Goal: Task Accomplishment & Management: Manage account settings

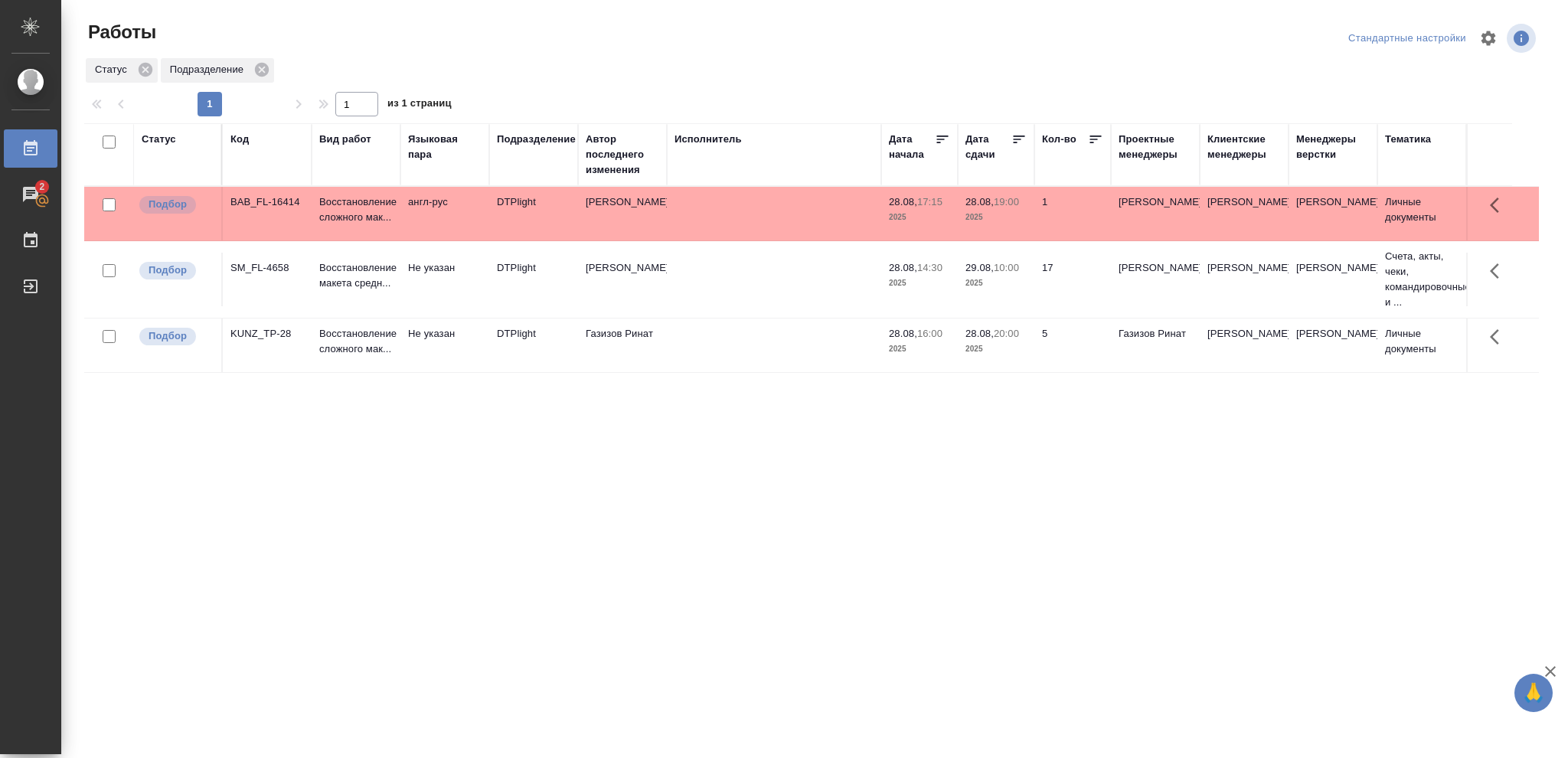
click at [162, 139] on div "Статус" at bounding box center [159, 139] width 34 height 15
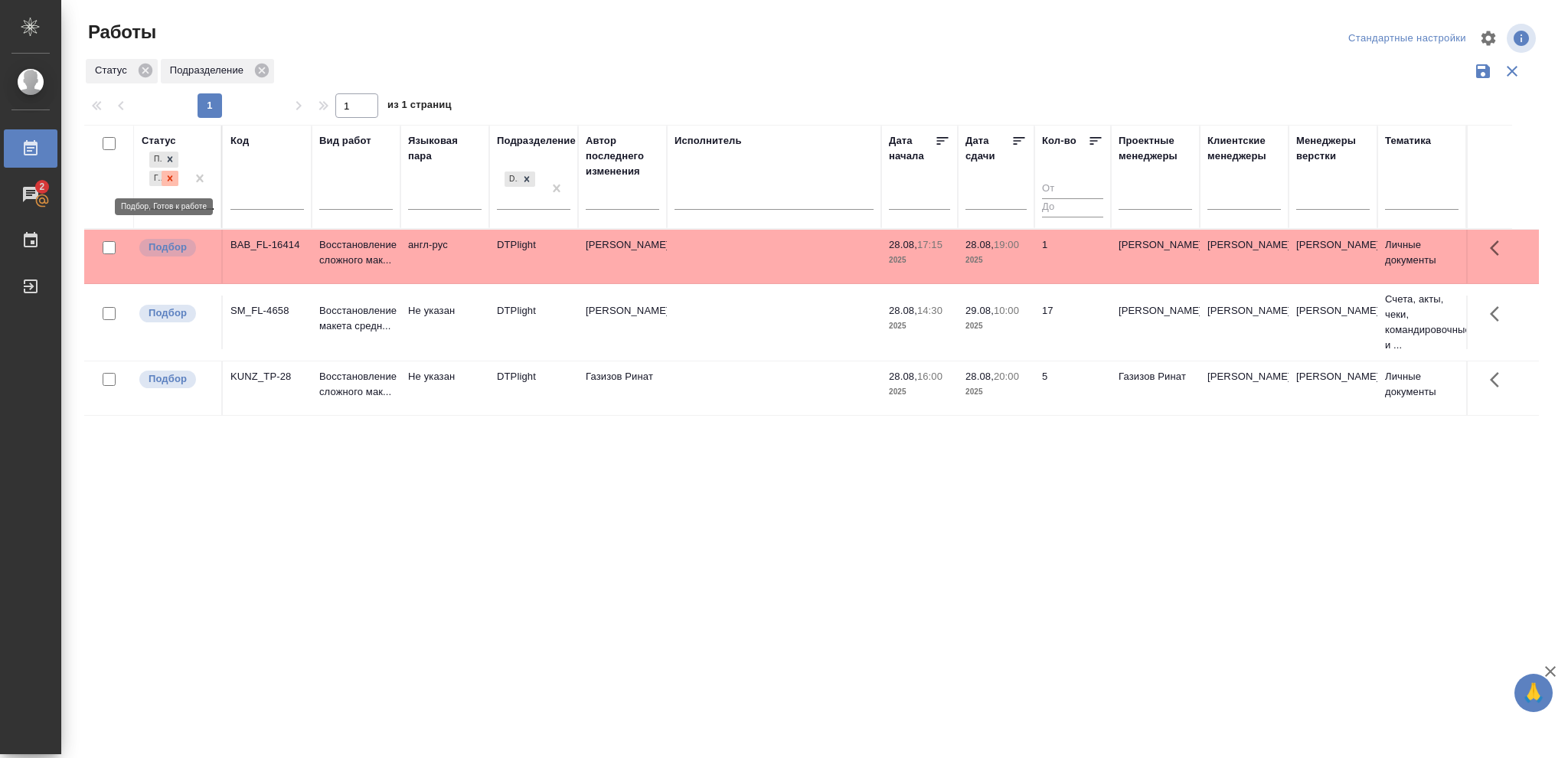
click at [173, 180] on icon at bounding box center [169, 177] width 10 height 10
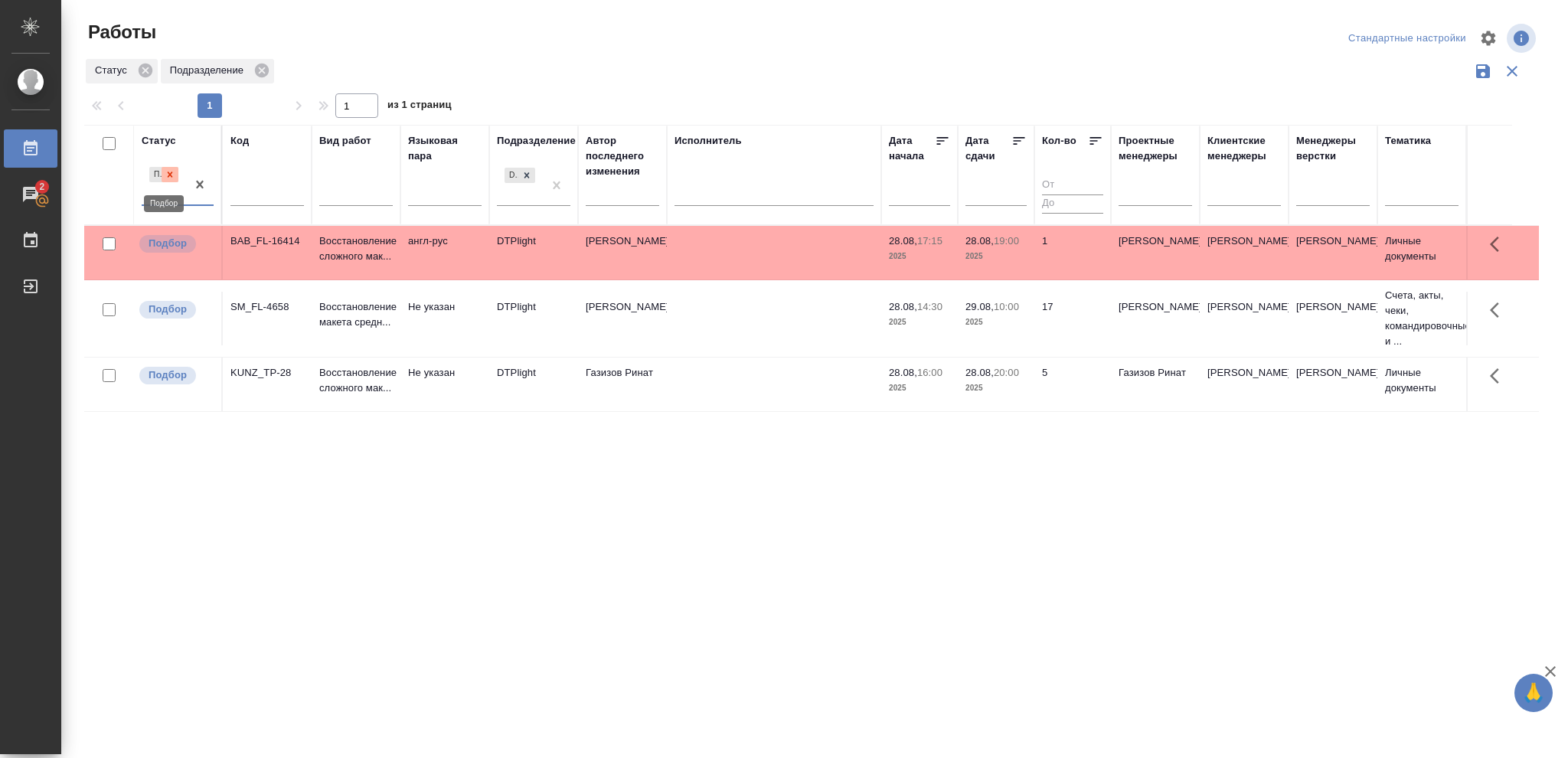
click at [168, 176] on icon at bounding box center [169, 174] width 10 height 10
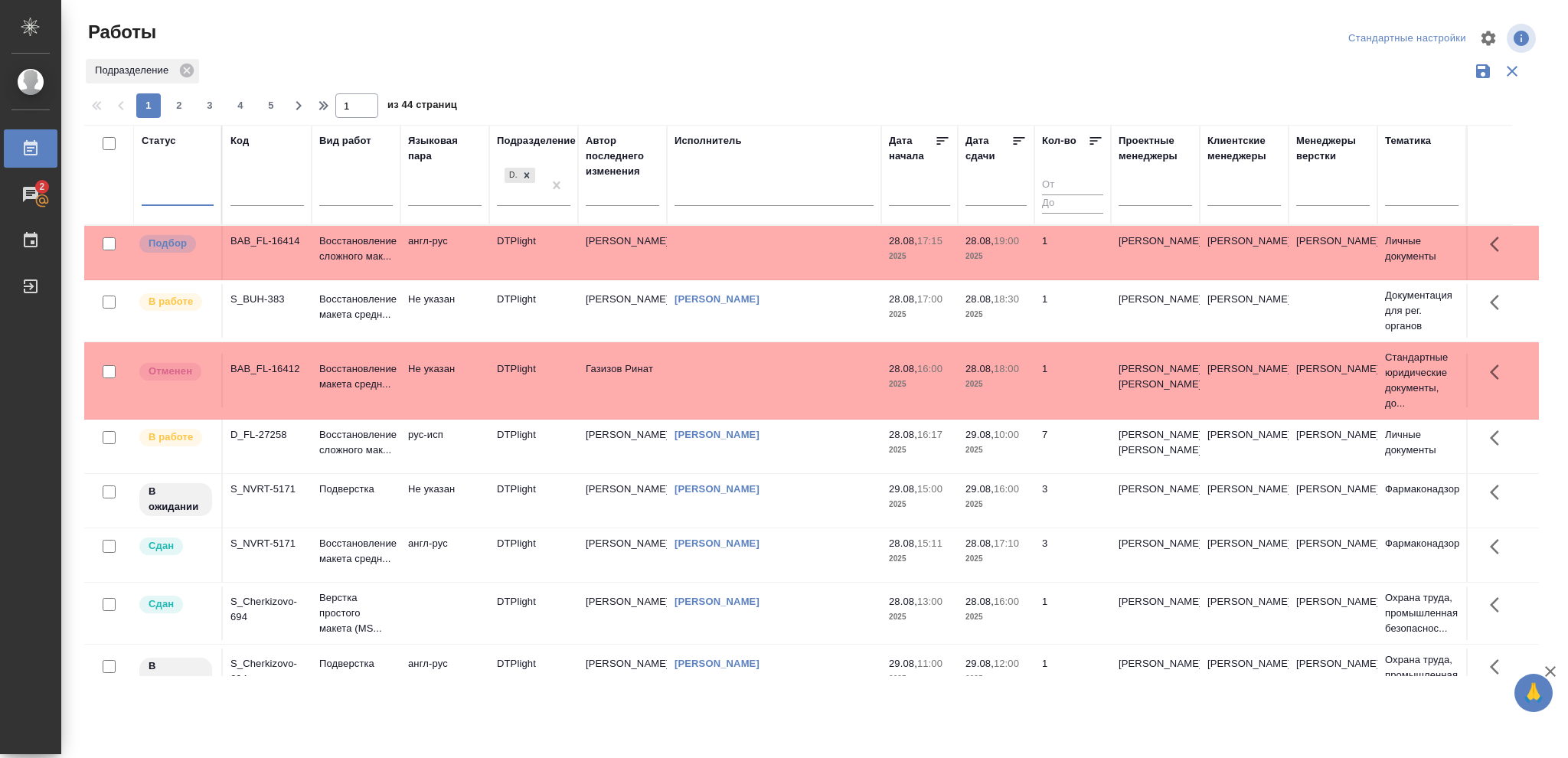
click at [166, 185] on div at bounding box center [177, 192] width 72 height 23
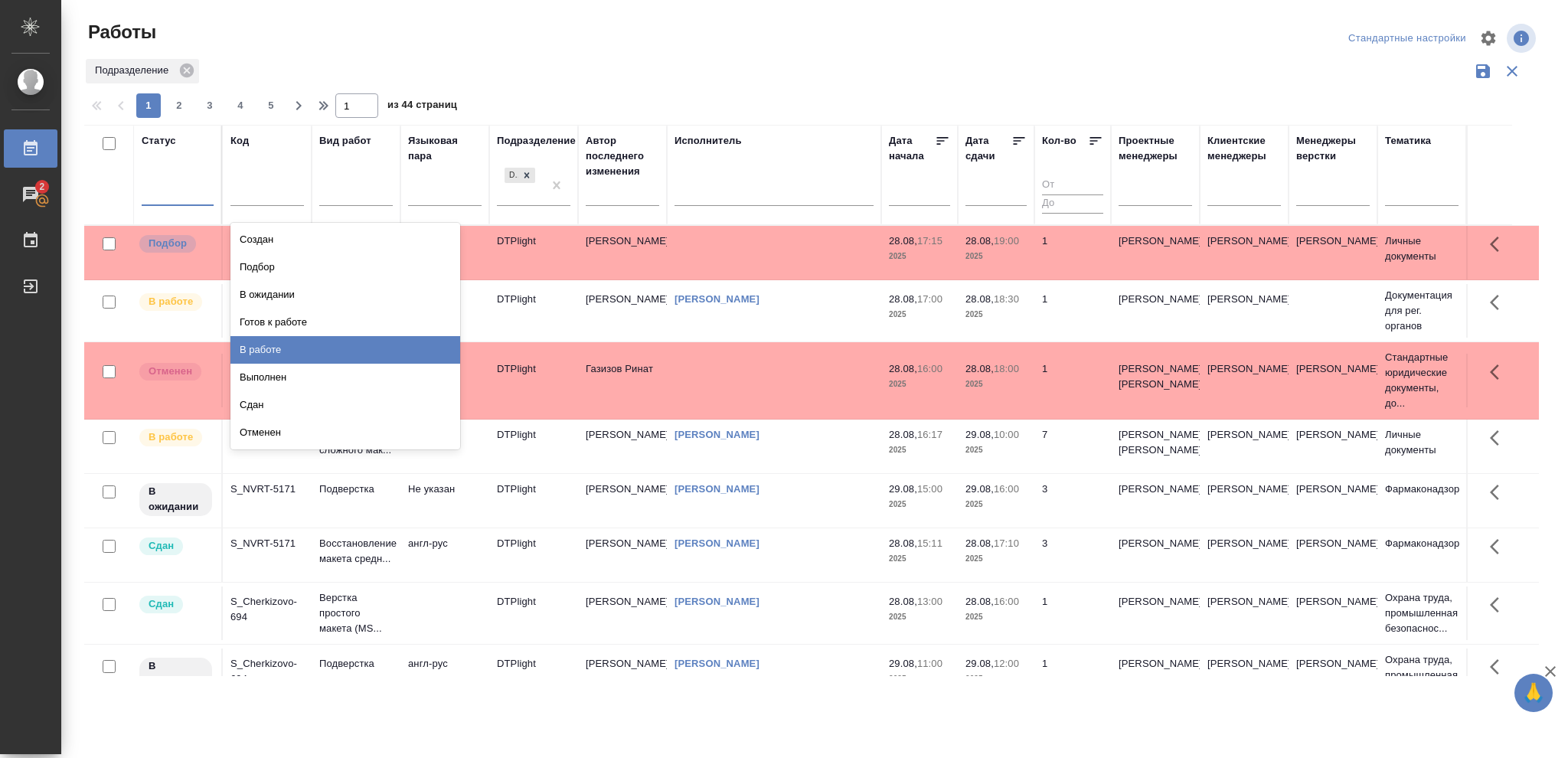
click at [256, 349] on div "В работе" at bounding box center [345, 349] width 229 height 27
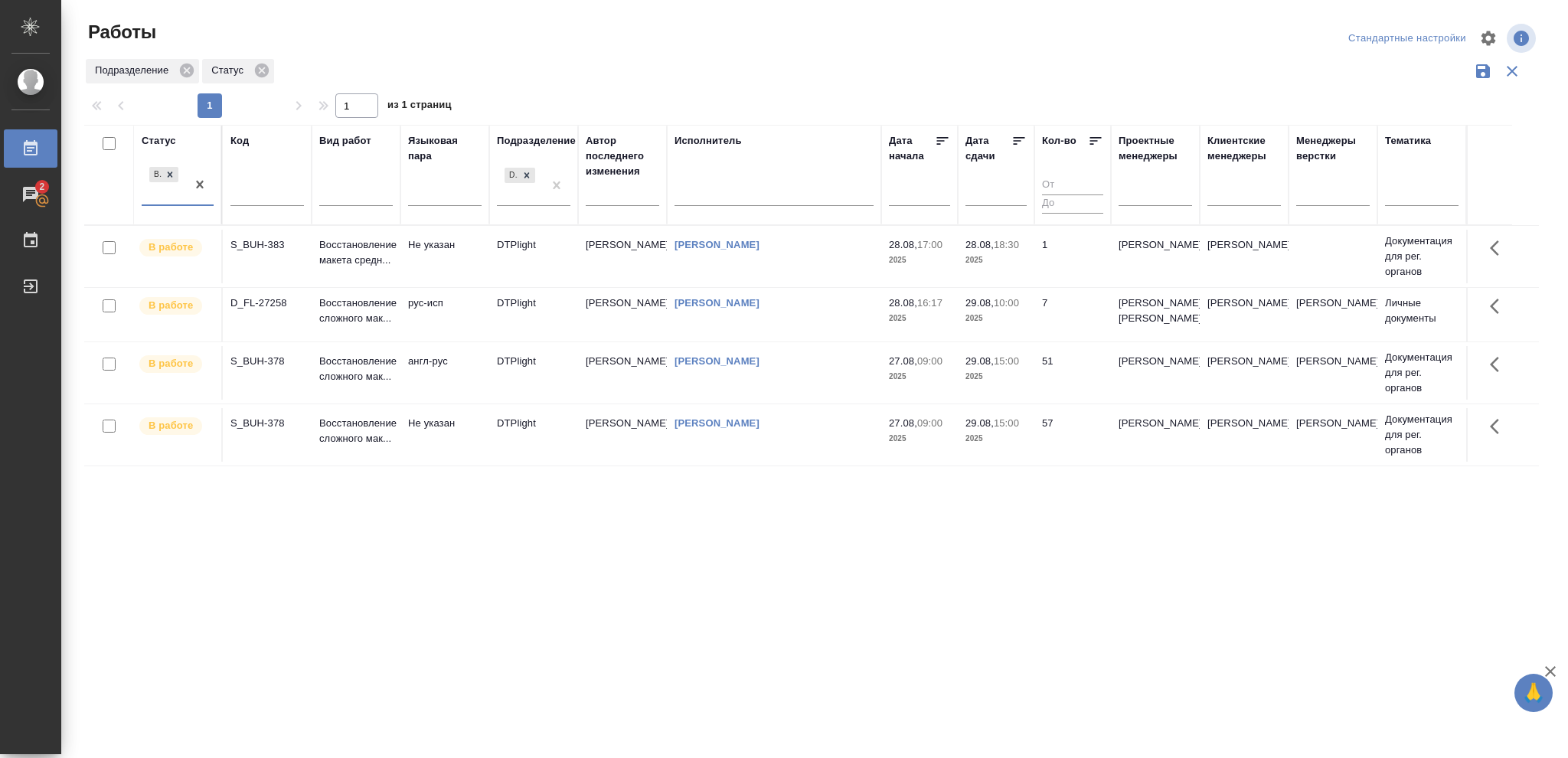
click at [1017, 264] on p "2025" at bounding box center [996, 261] width 61 height 15
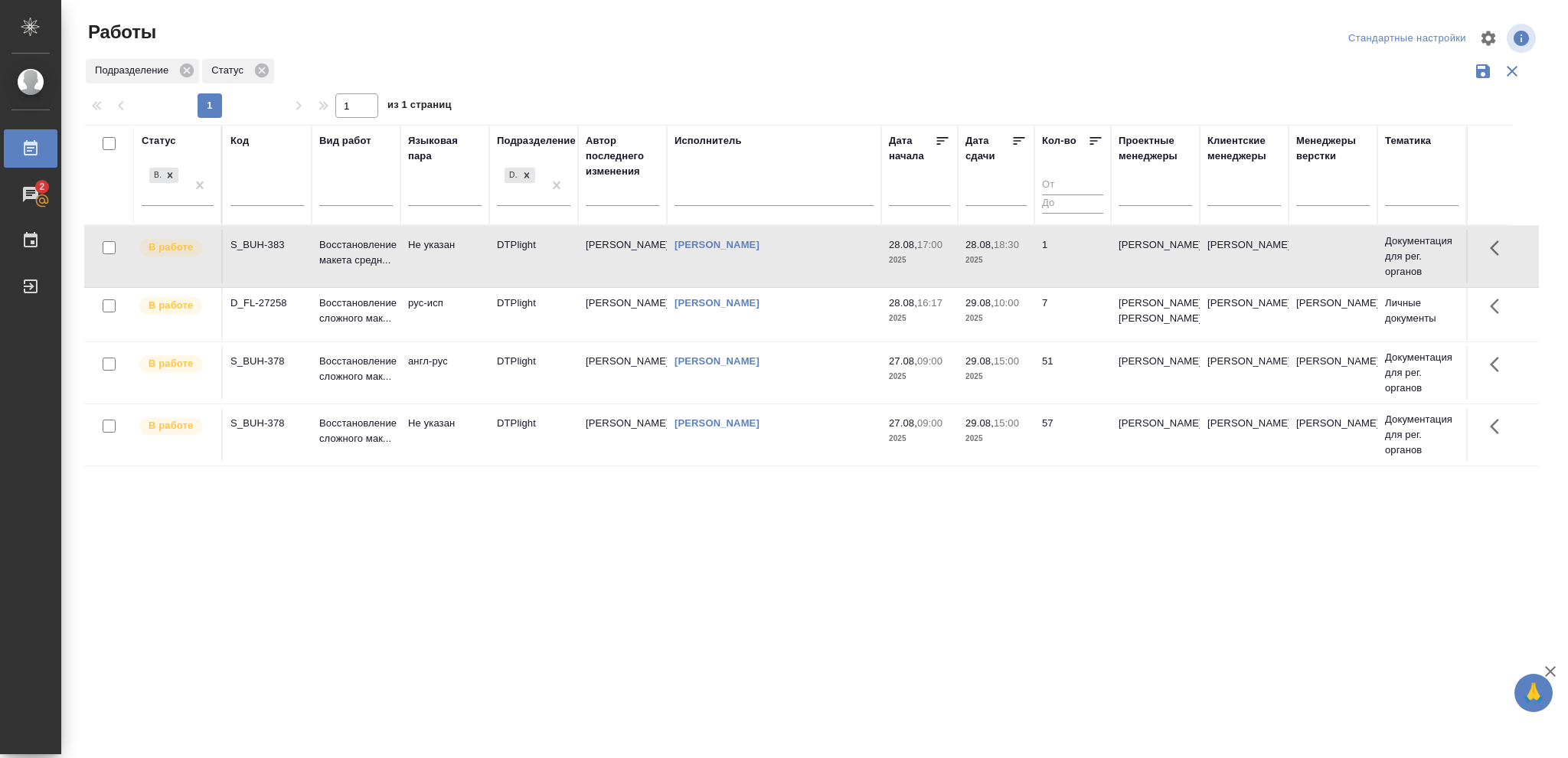
click at [1017, 264] on p "2025" at bounding box center [996, 261] width 61 height 15
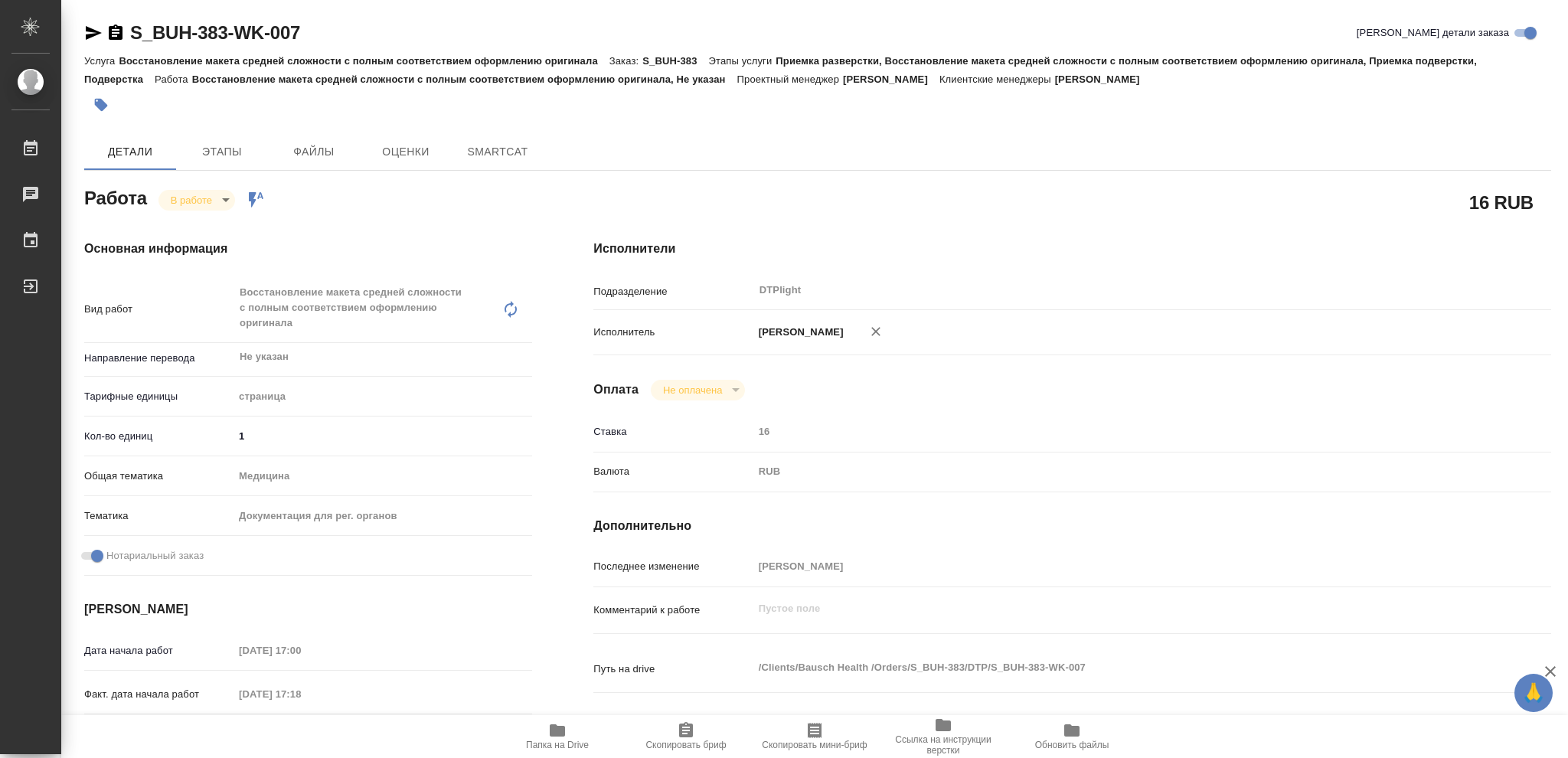
type textarea "x"
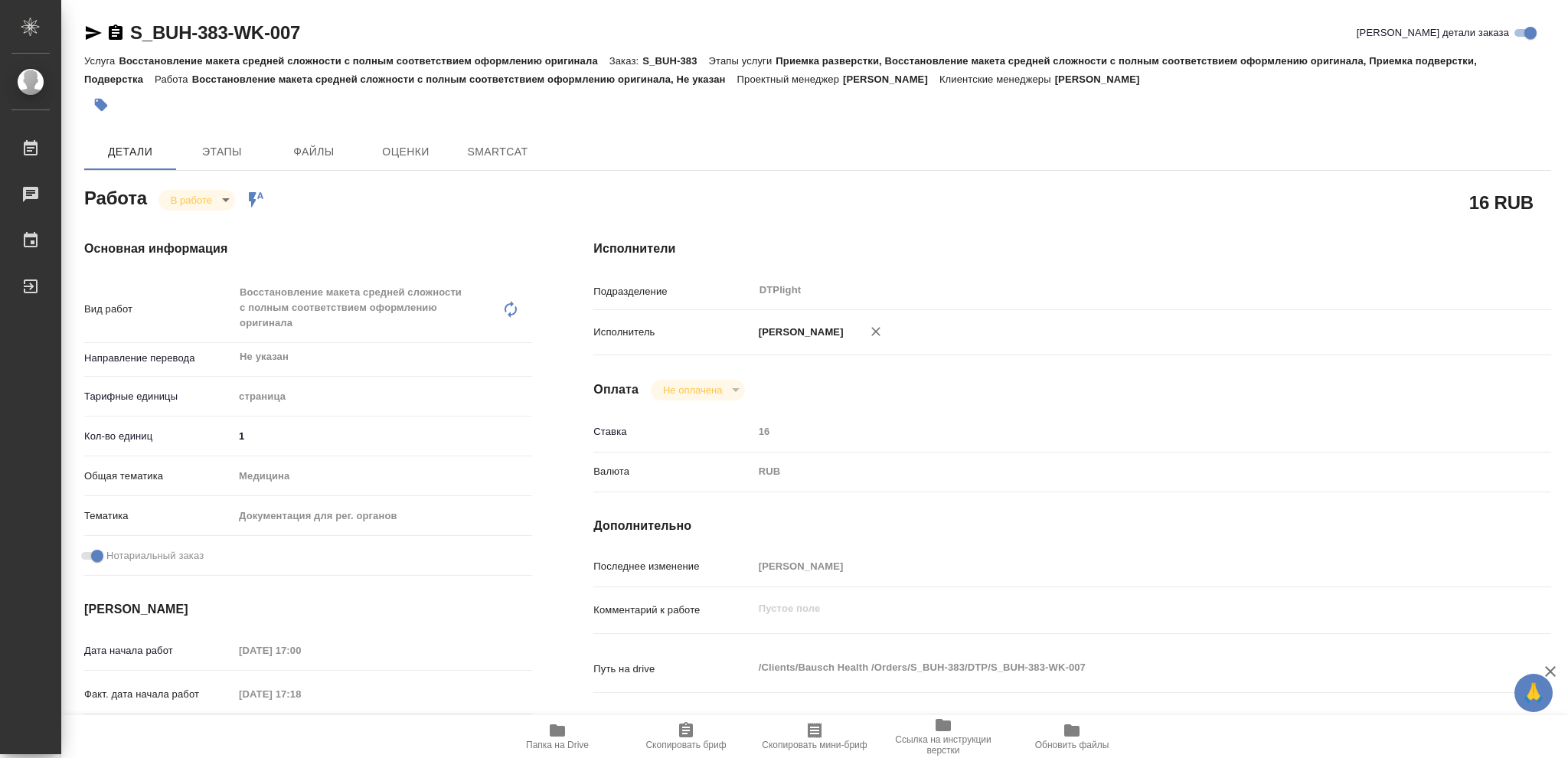
type textarea "x"
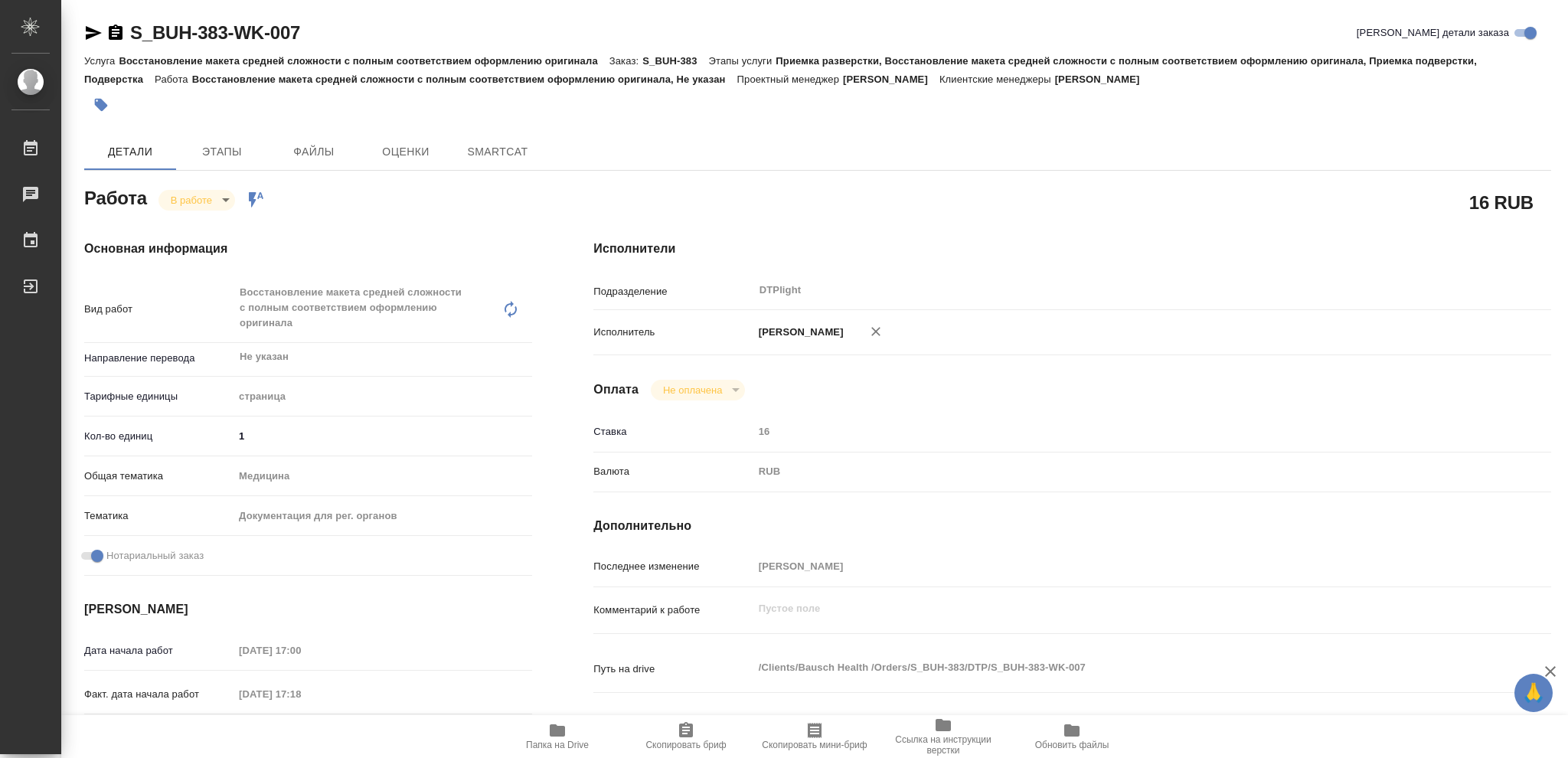
type textarea "x"
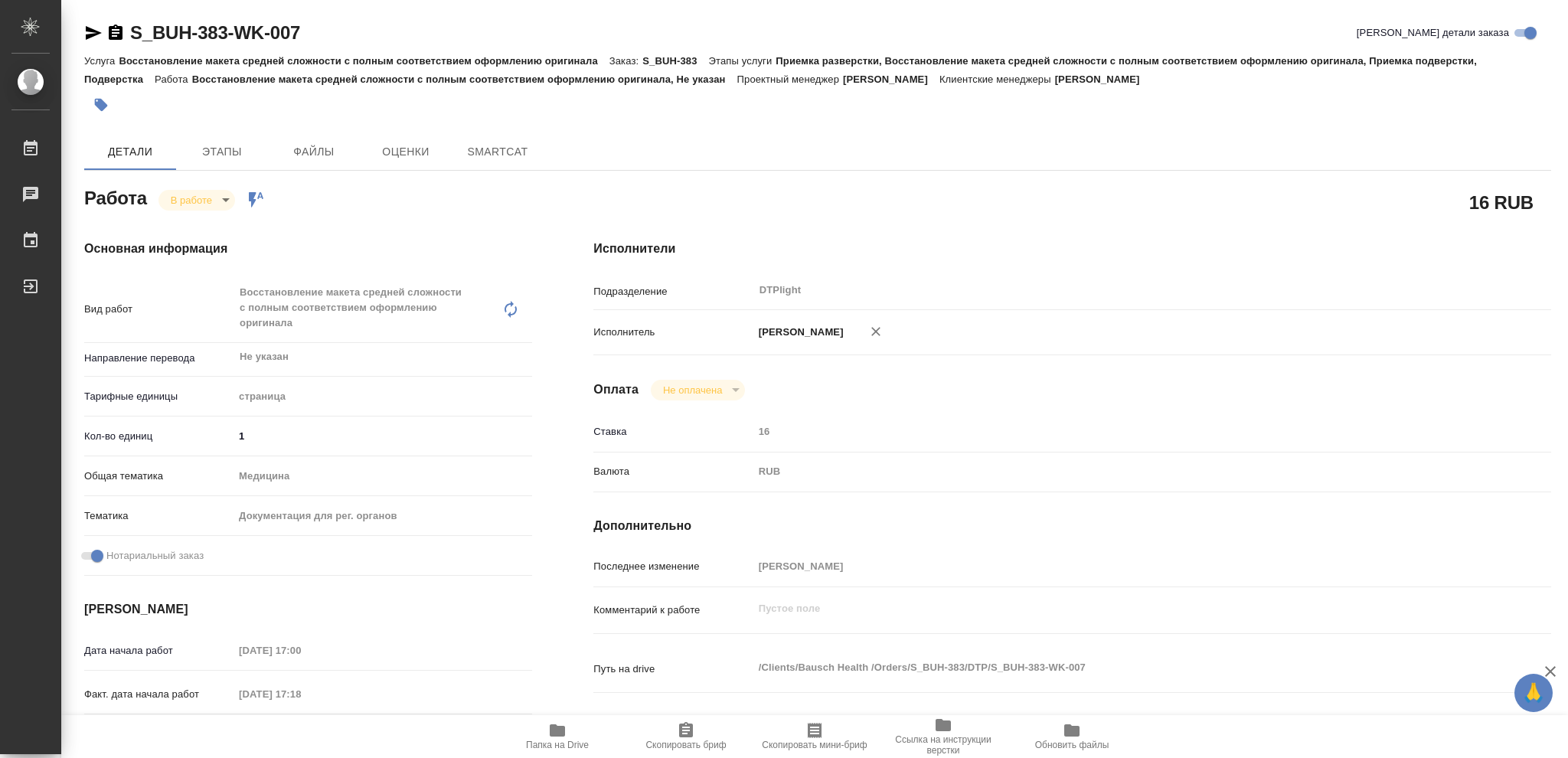
type textarea "x"
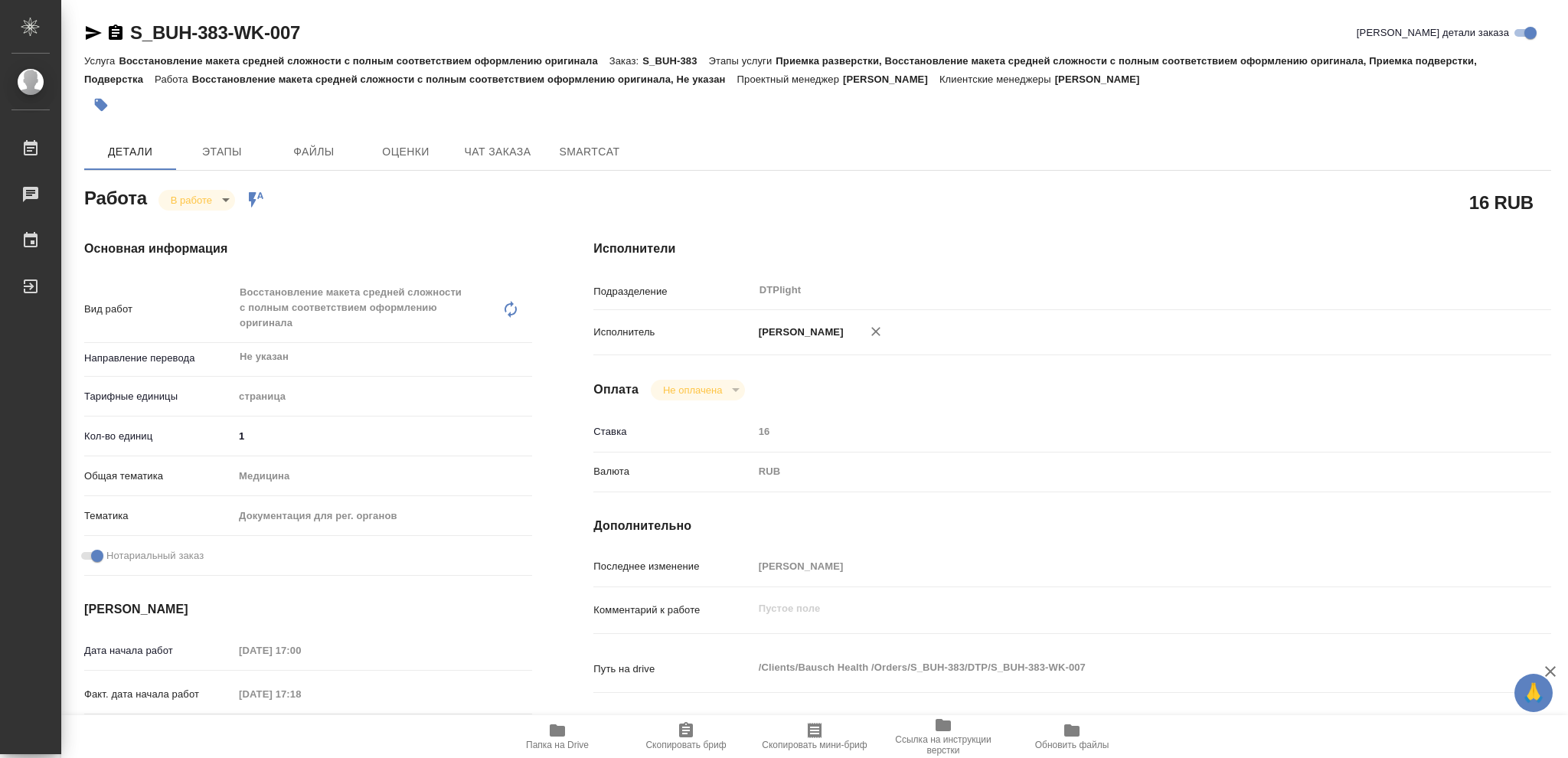
type textarea "x"
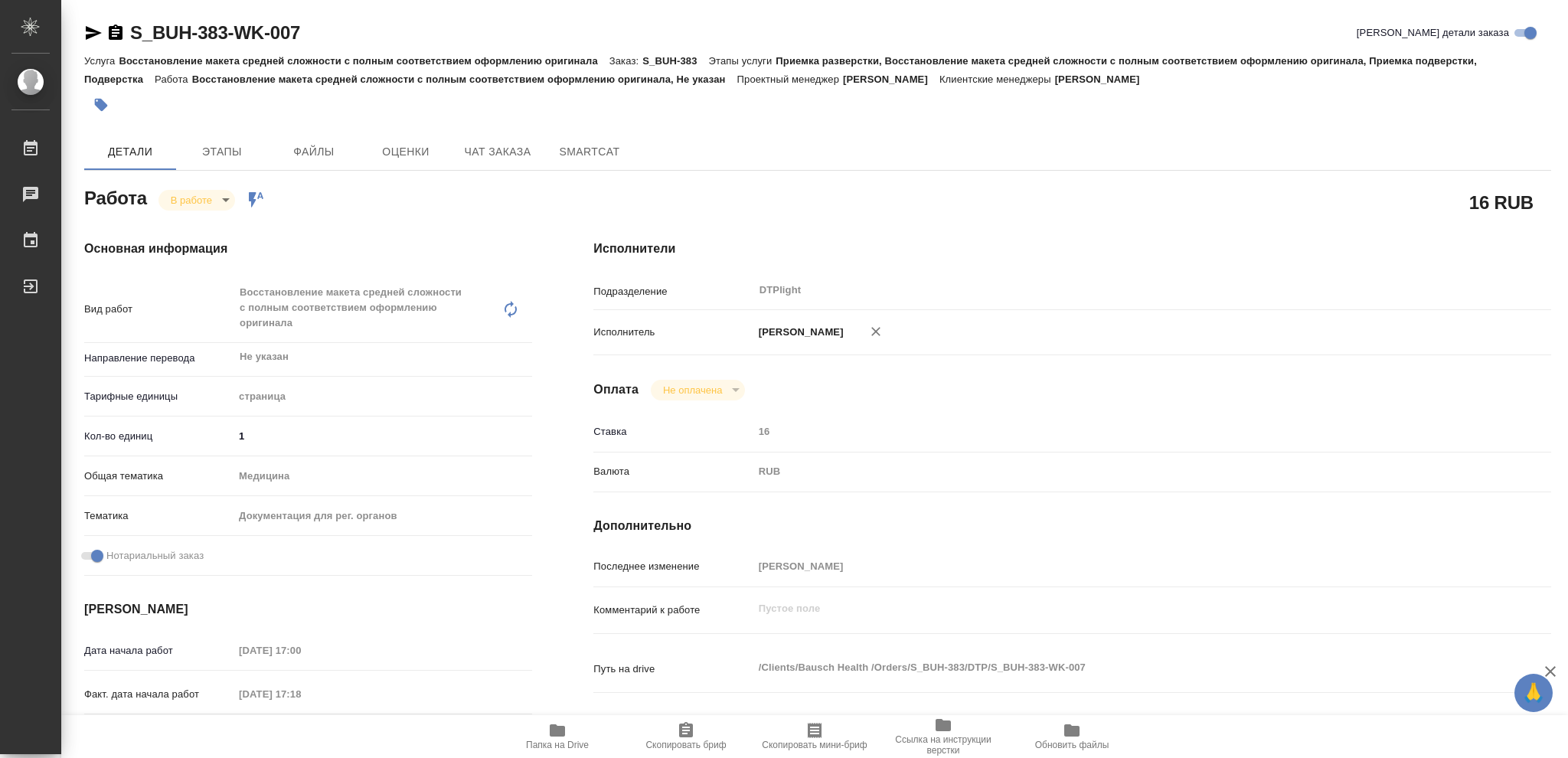
click at [557, 739] on icon "button" at bounding box center [557, 730] width 18 height 18
type textarea "x"
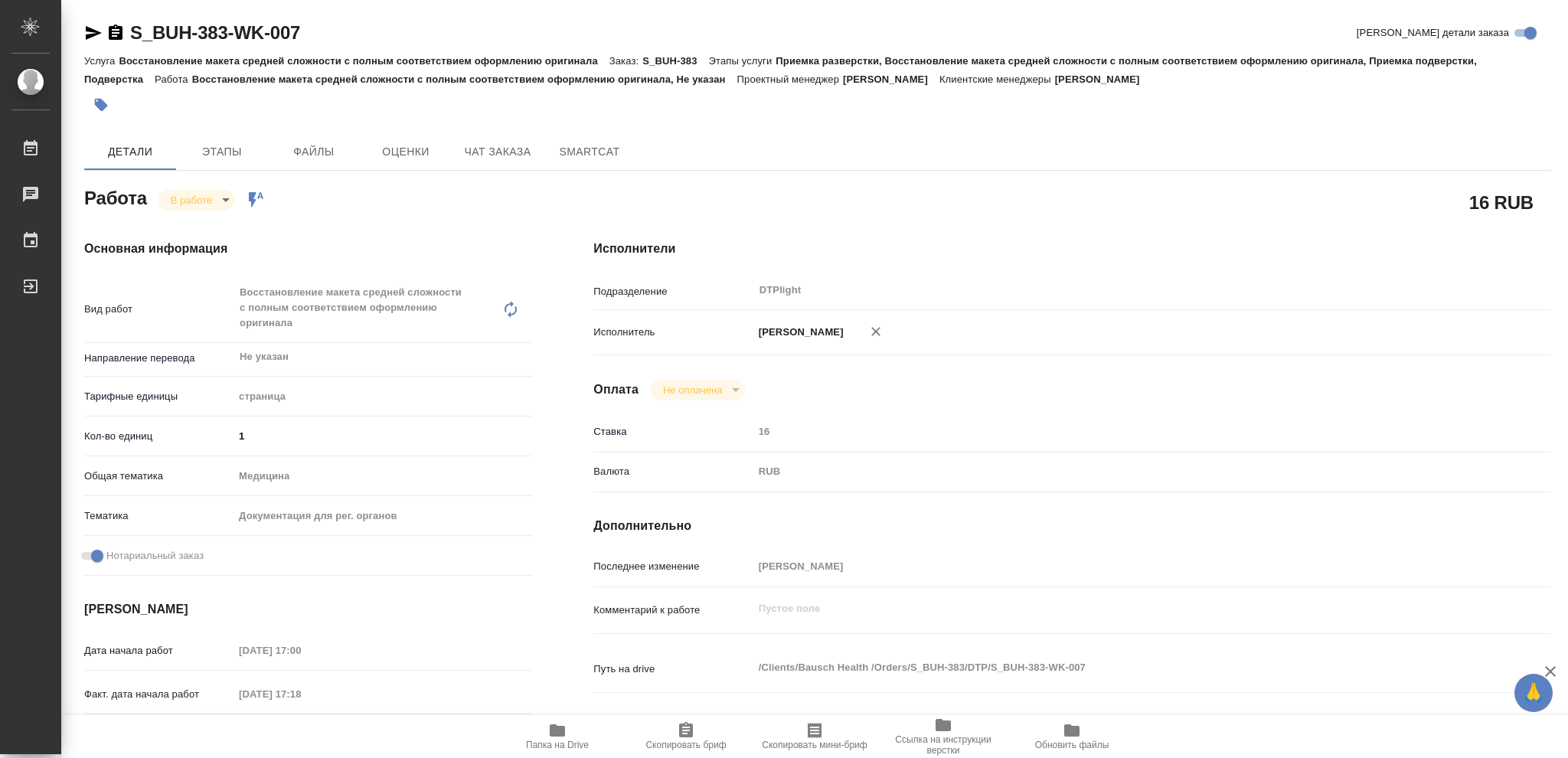
type textarea "x"
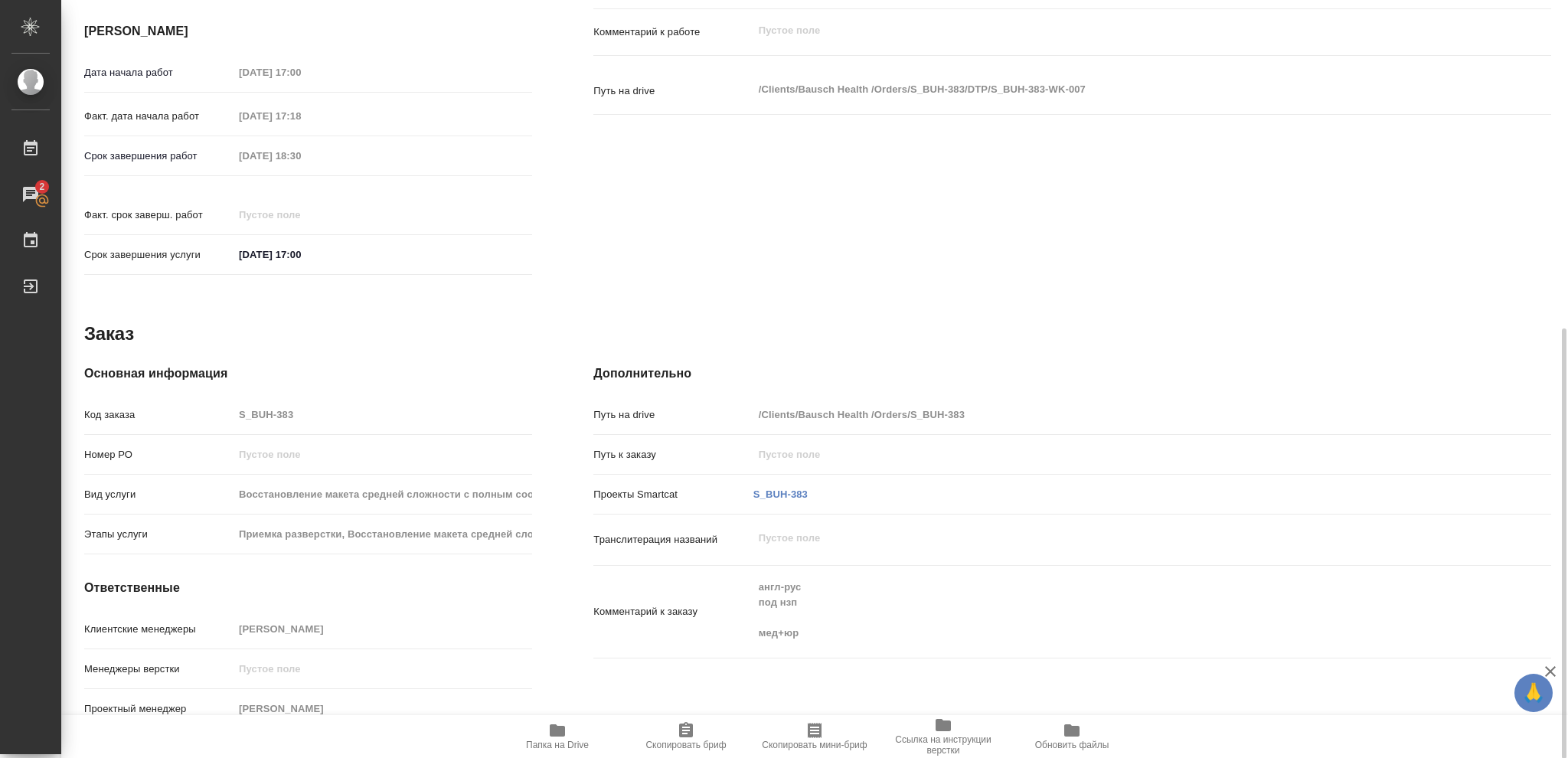
scroll to position [67, 0]
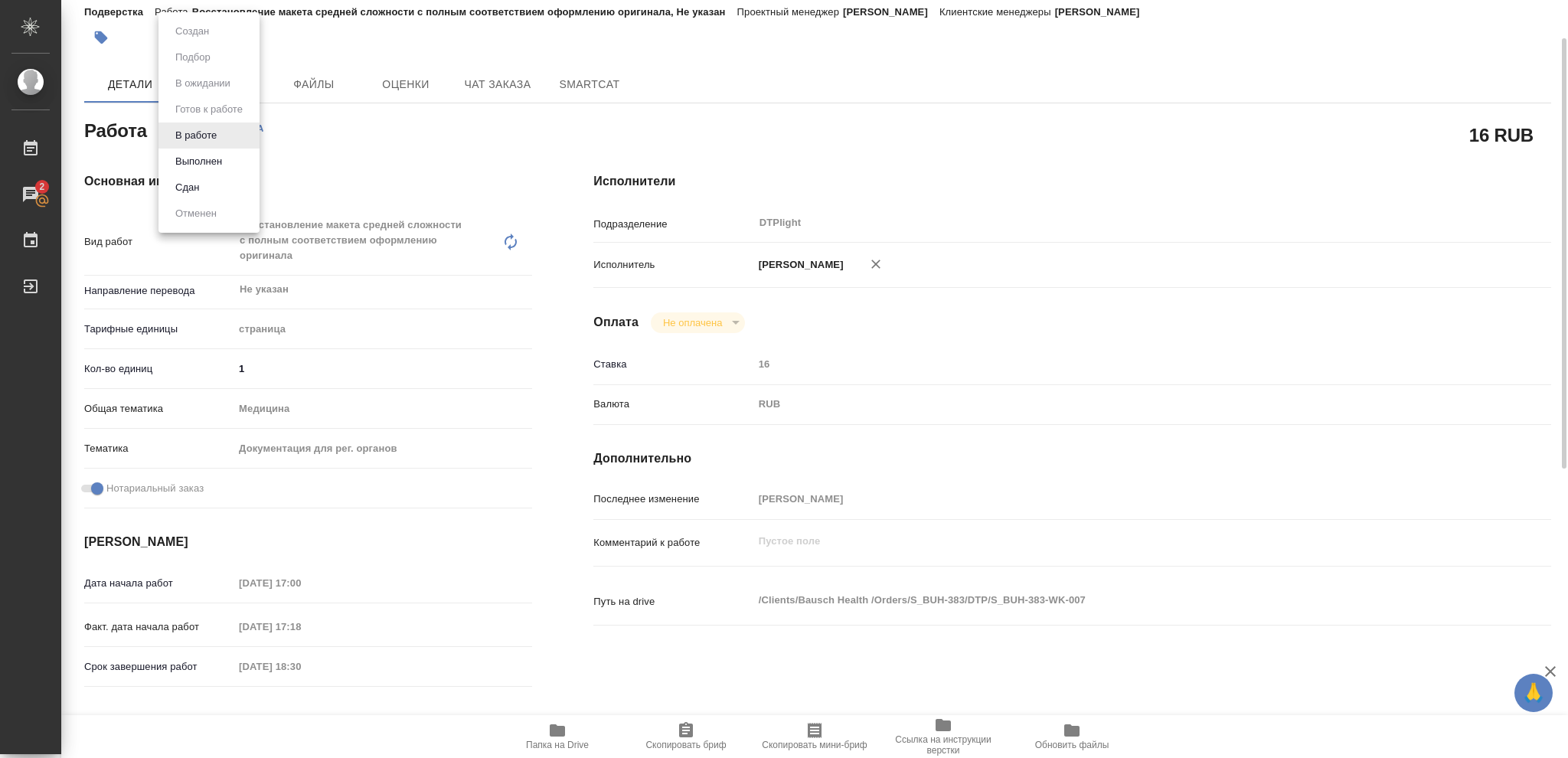
click at [224, 127] on body "🙏 .cls-1 fill:#fff; AWATERA Vasileva Olga Работы 2 Чаты График Выйти S_BUH-383-…" at bounding box center [784, 379] width 1568 height 758
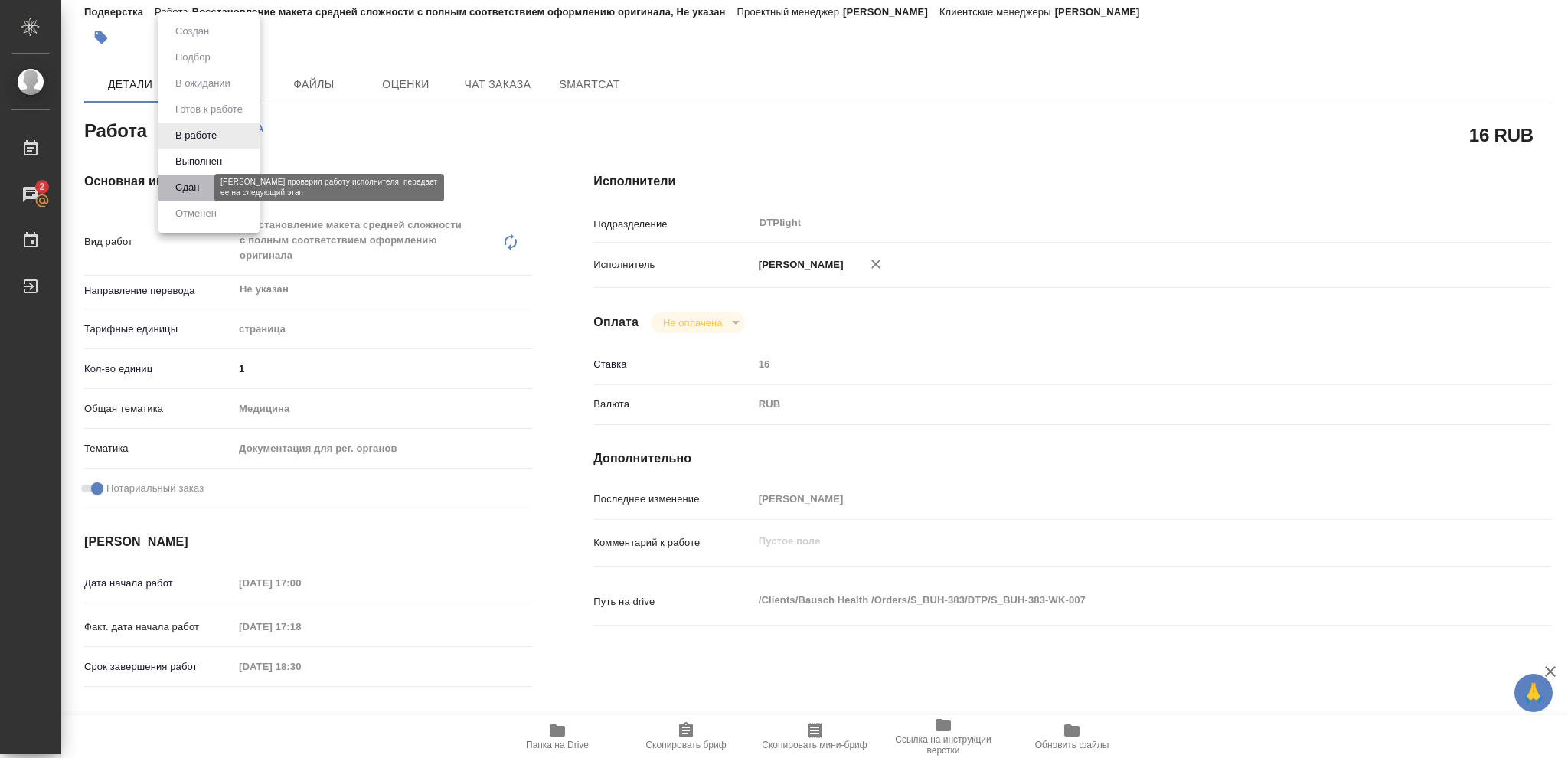
click at [192, 181] on button "Сдан" at bounding box center [187, 188] width 33 height 17
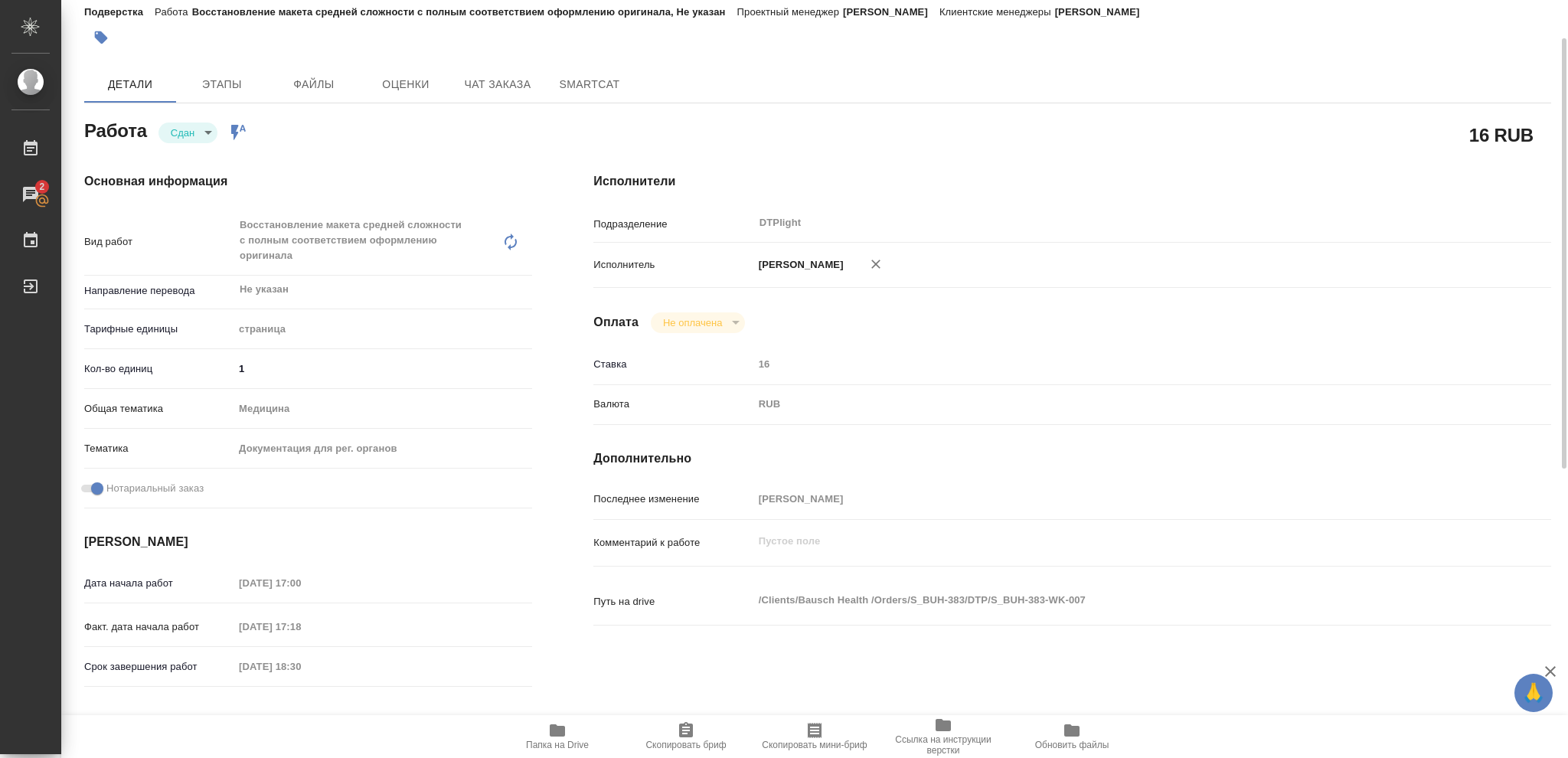
type textarea "x"
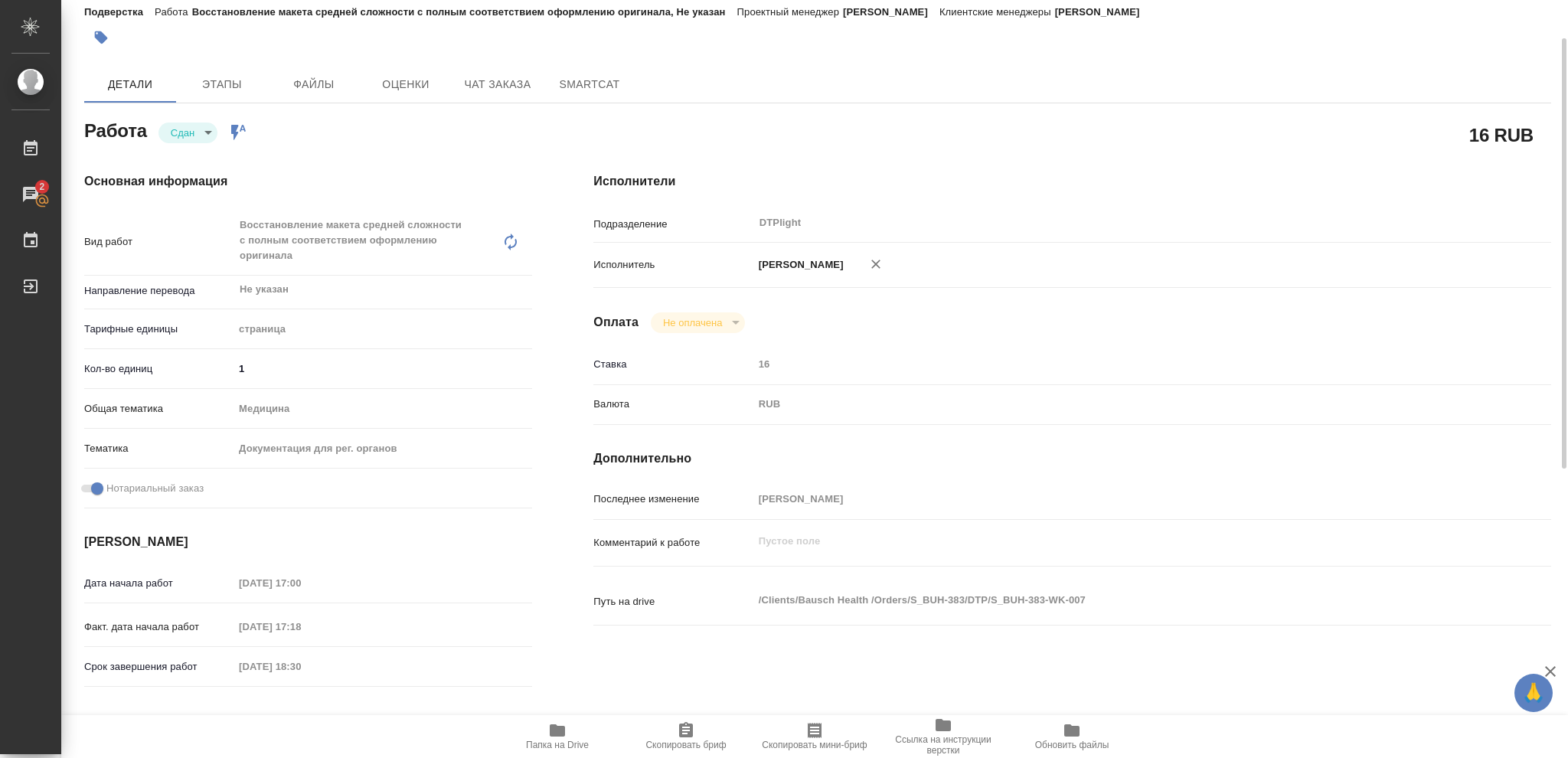
type textarea "x"
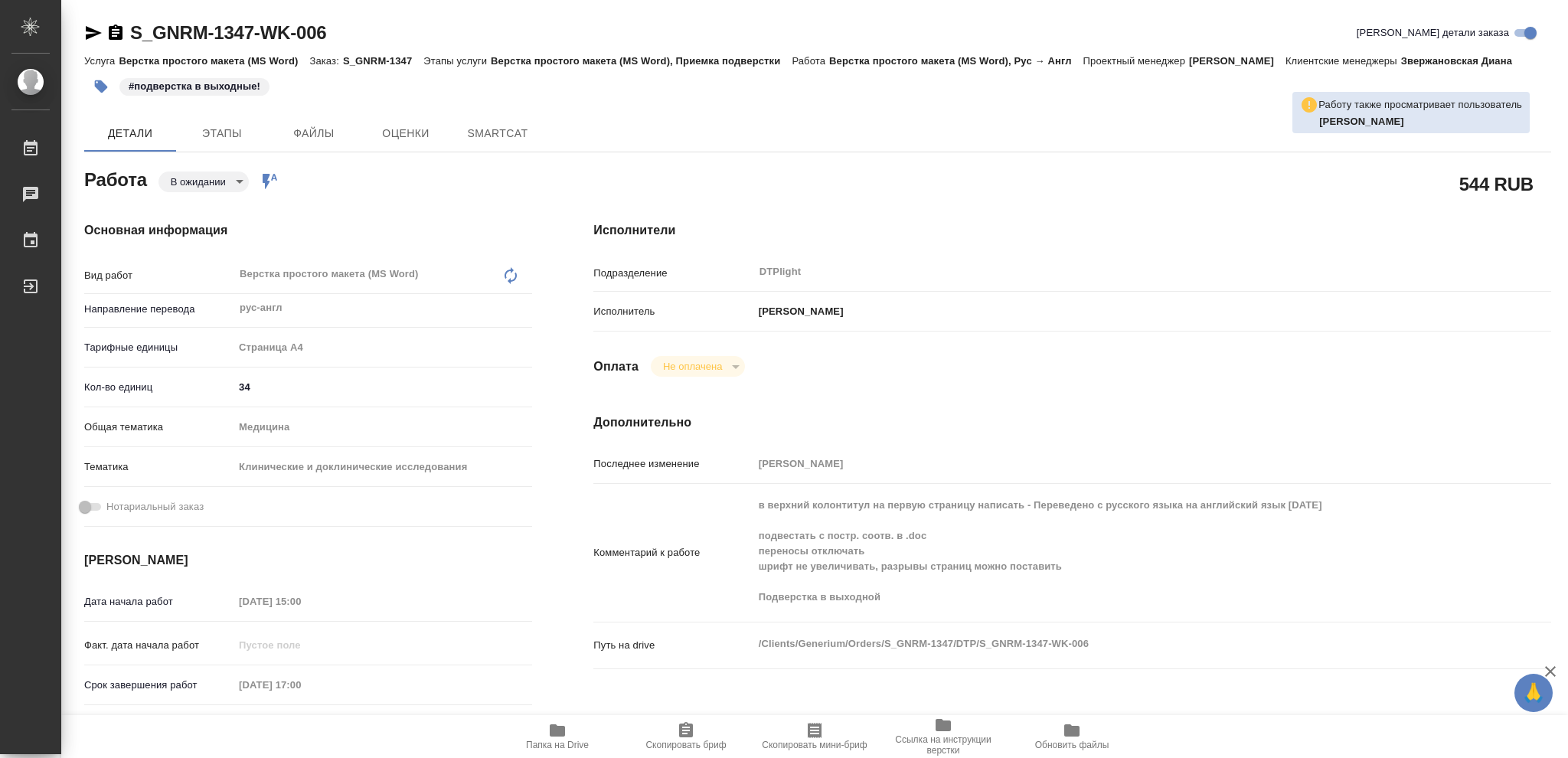
type textarea "x"
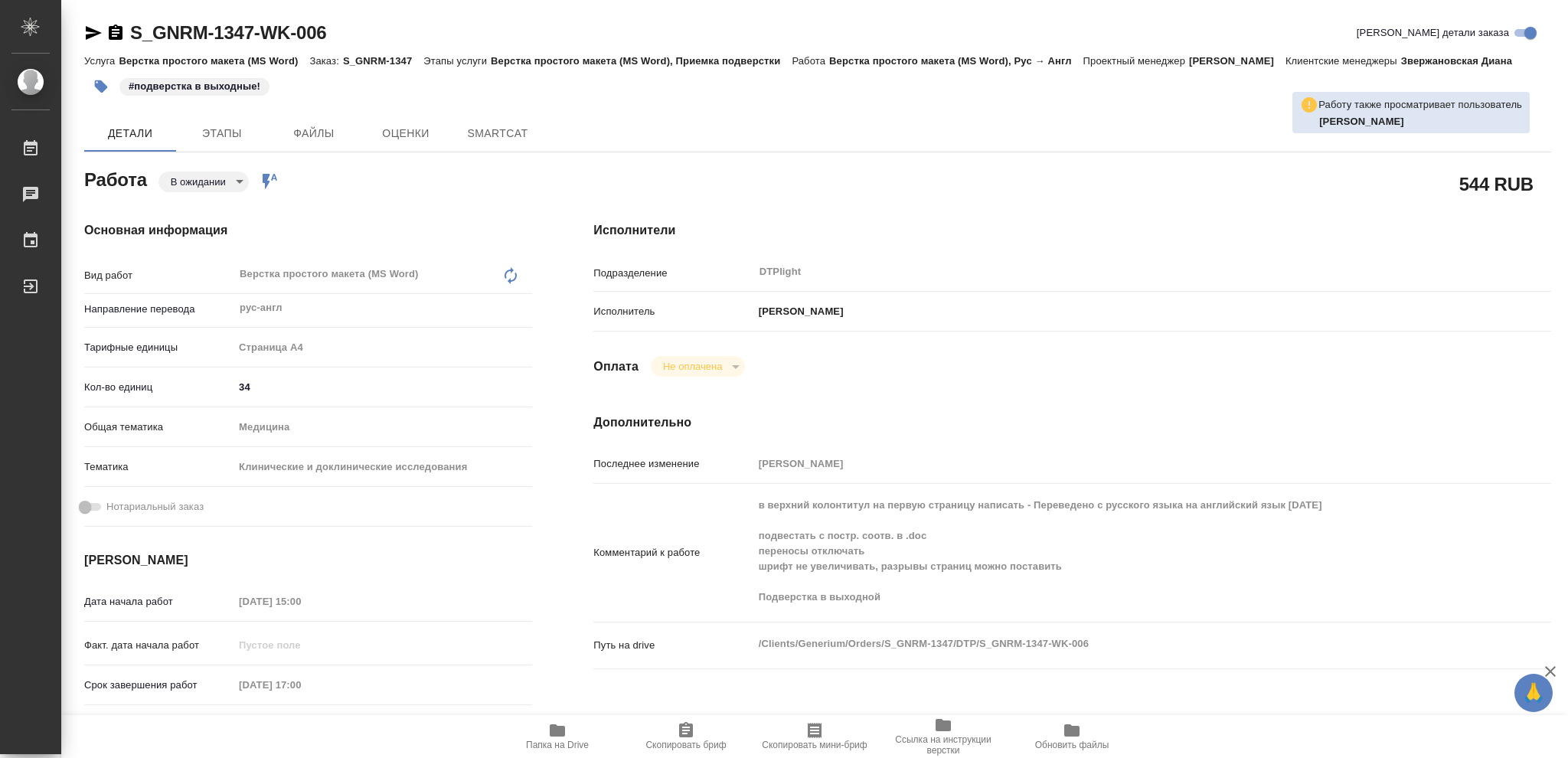
type textarea "x"
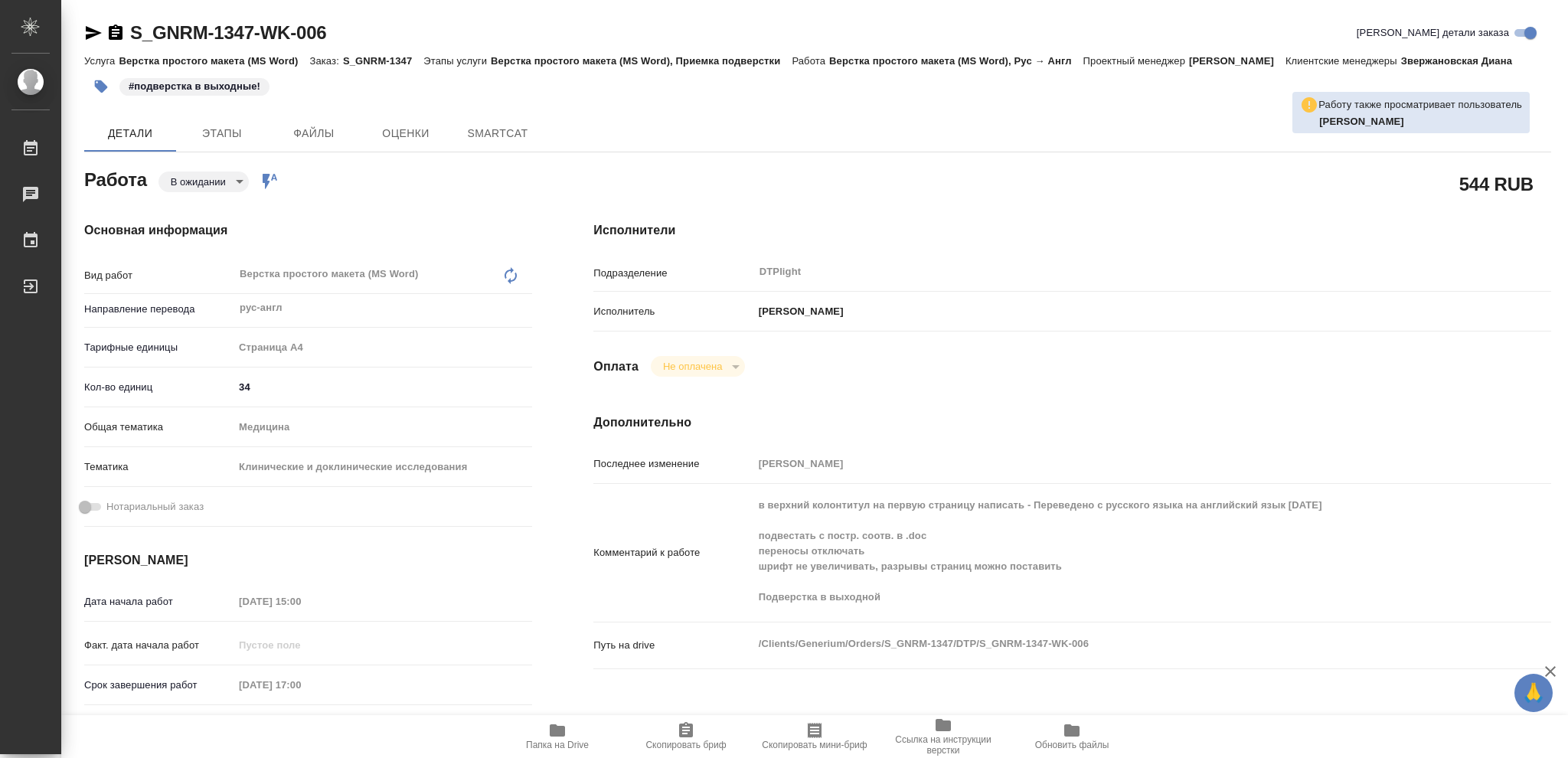
type textarea "x"
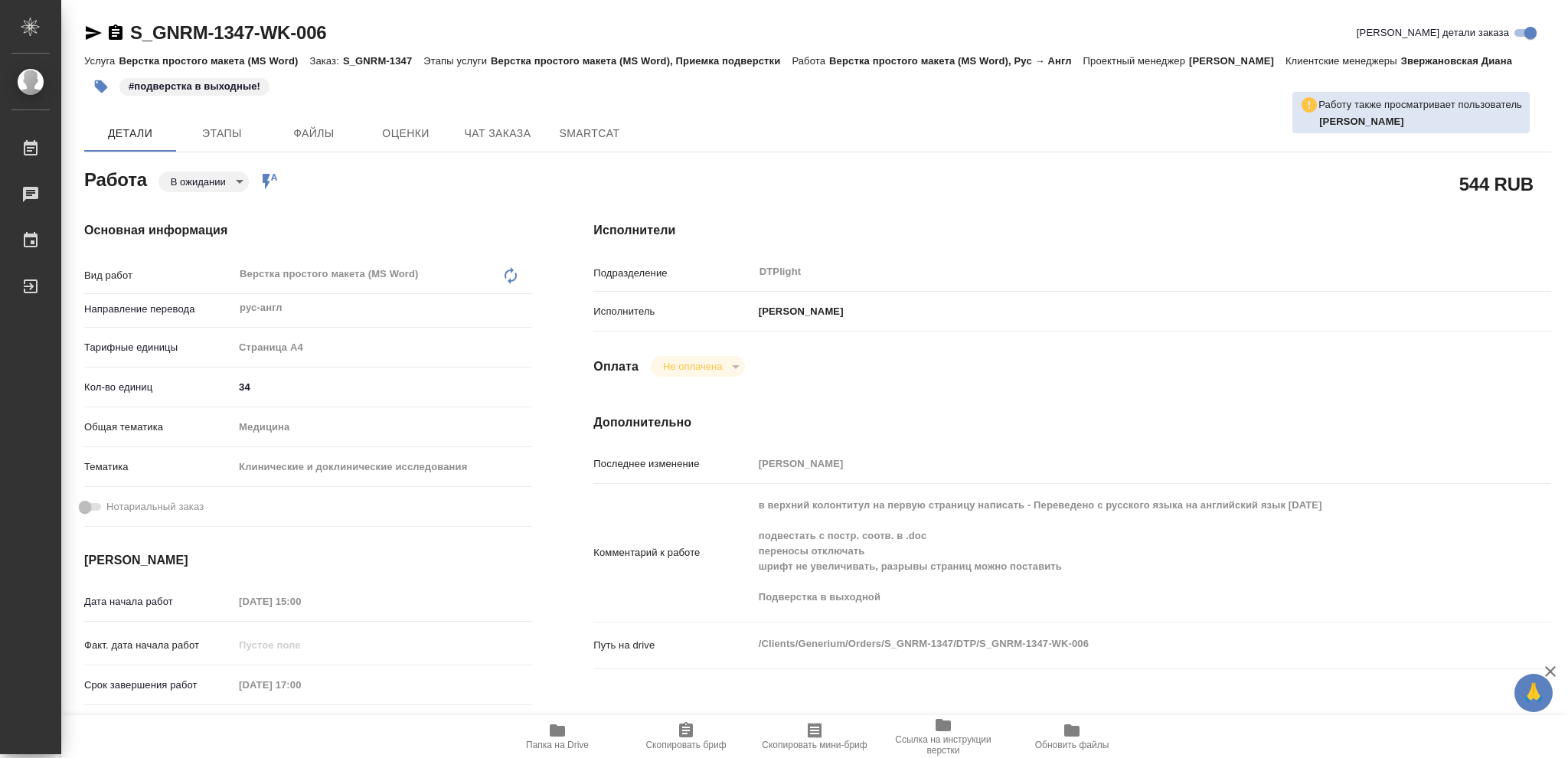
type textarea "x"
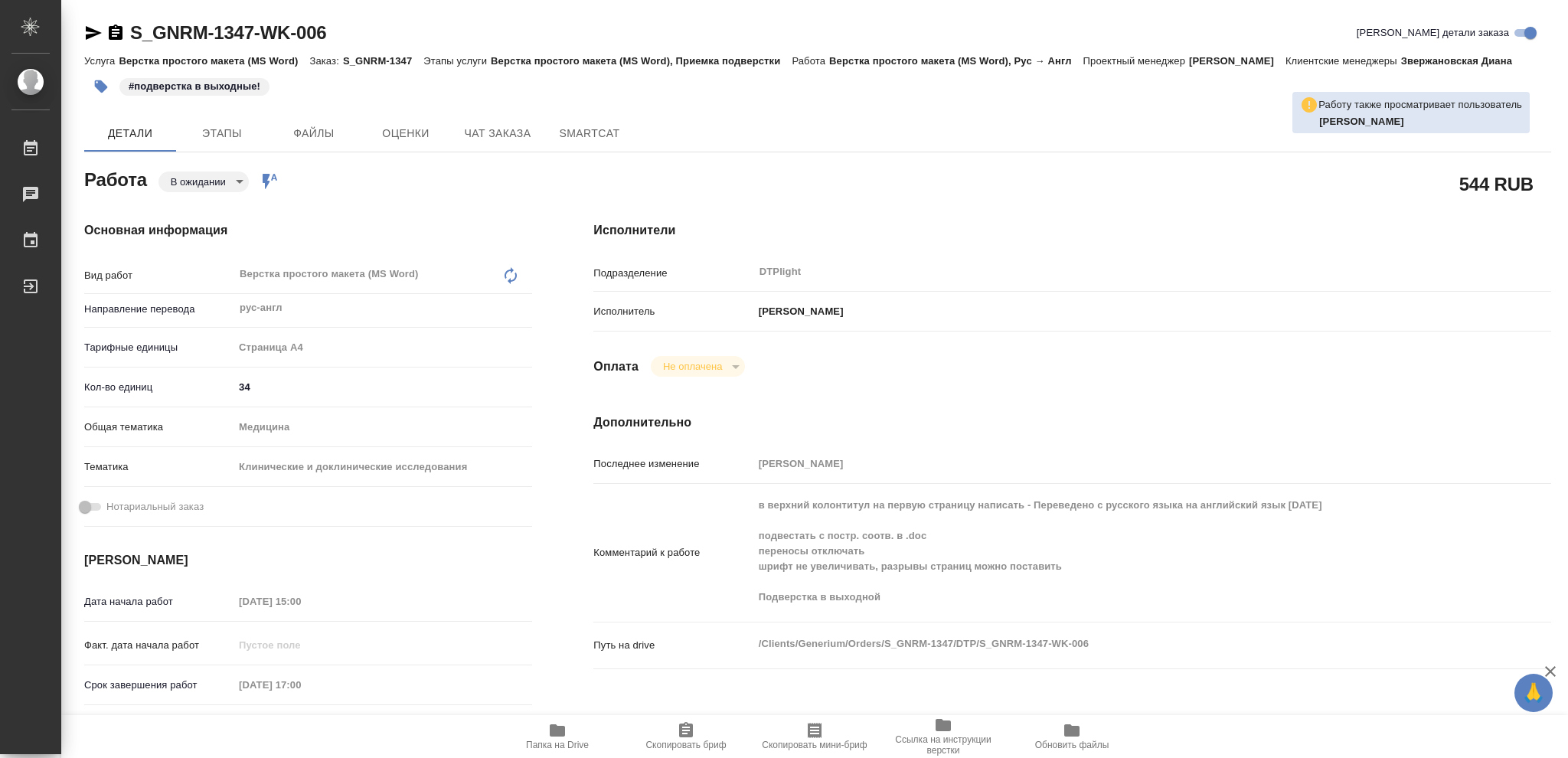
type textarea "x"
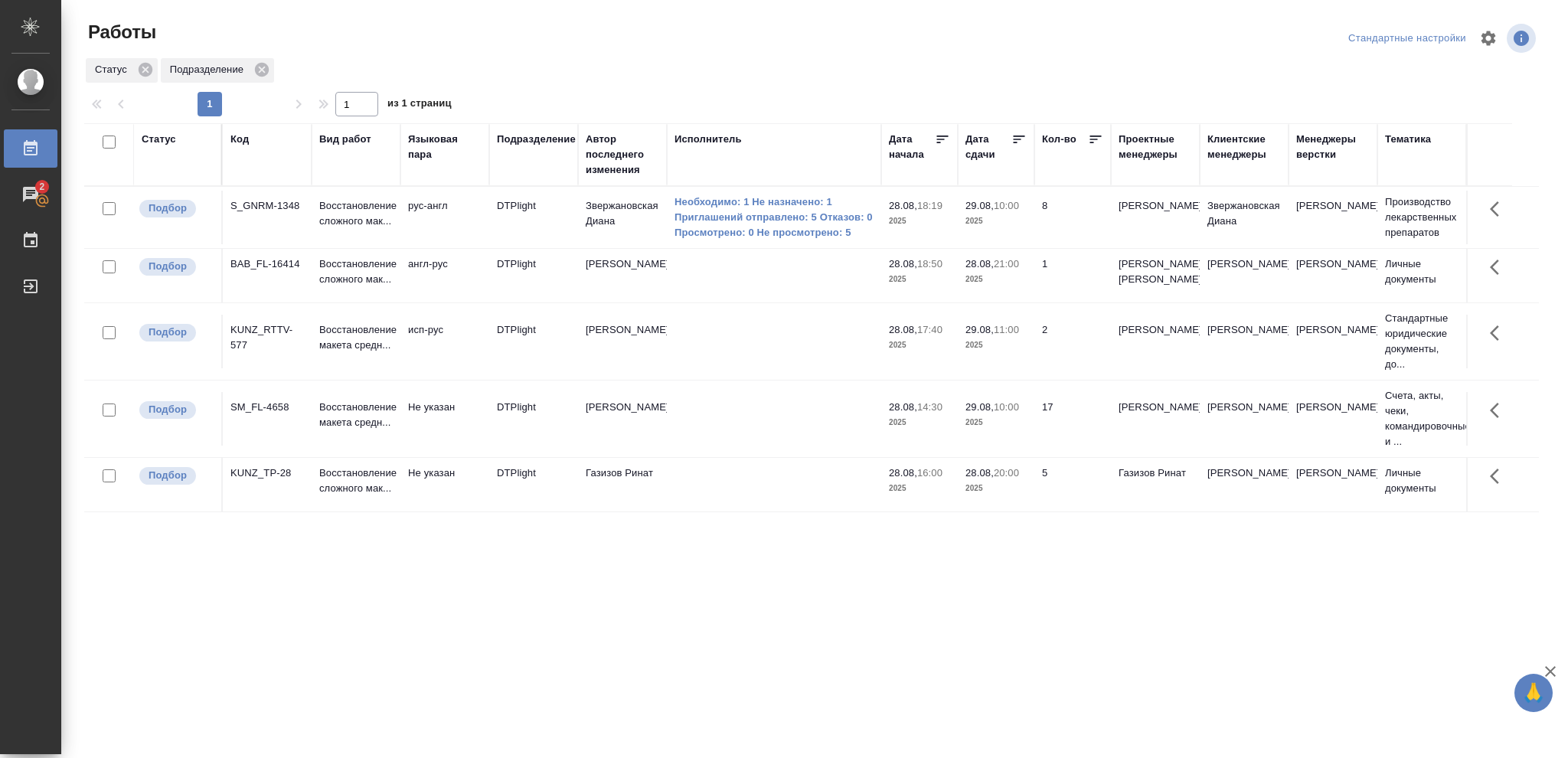
click at [152, 141] on div "Статус" at bounding box center [159, 139] width 34 height 15
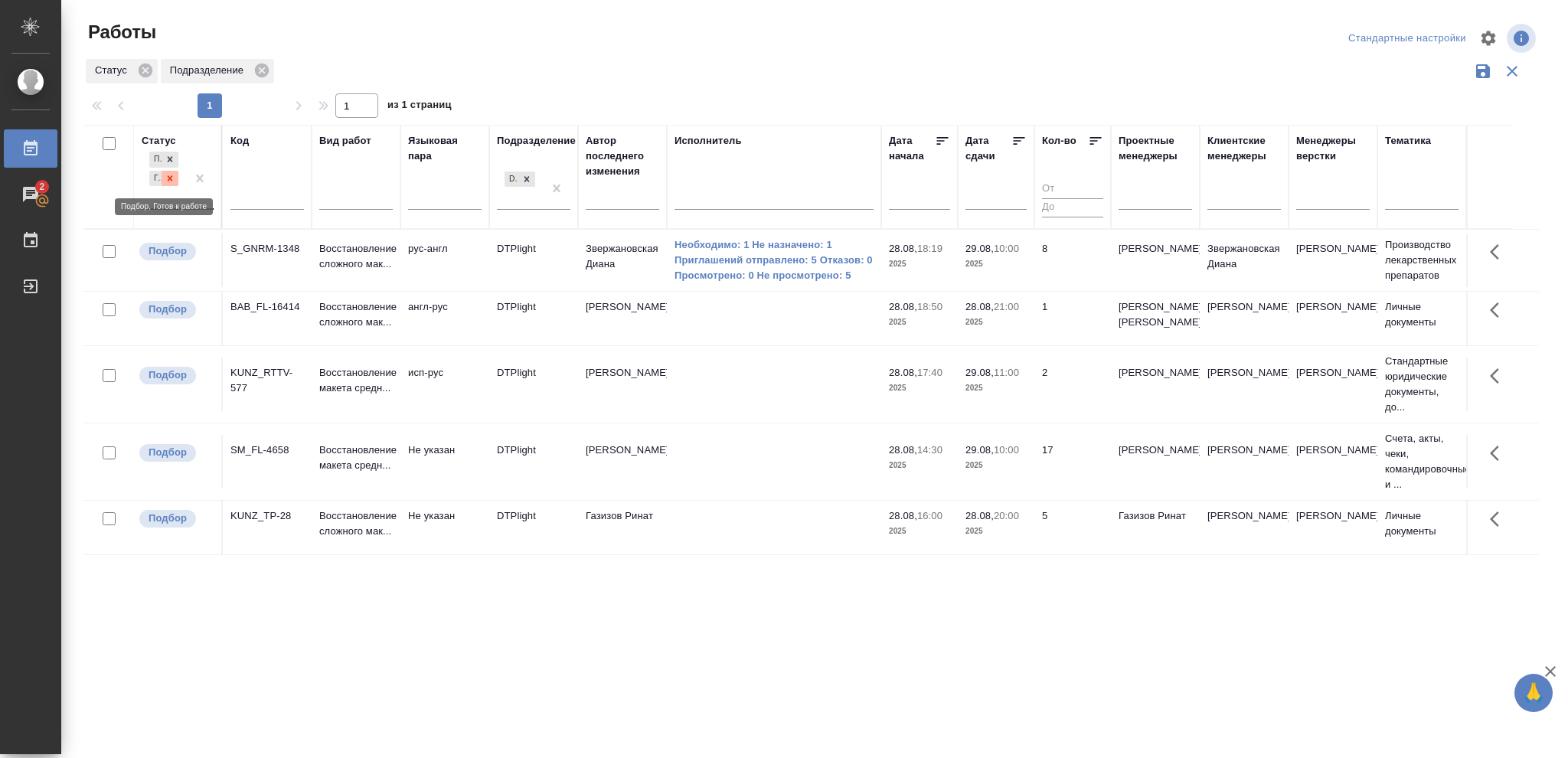
click at [168, 179] on icon at bounding box center [171, 178] width 6 height 6
click at [523, 173] on icon at bounding box center [526, 174] width 10 height 10
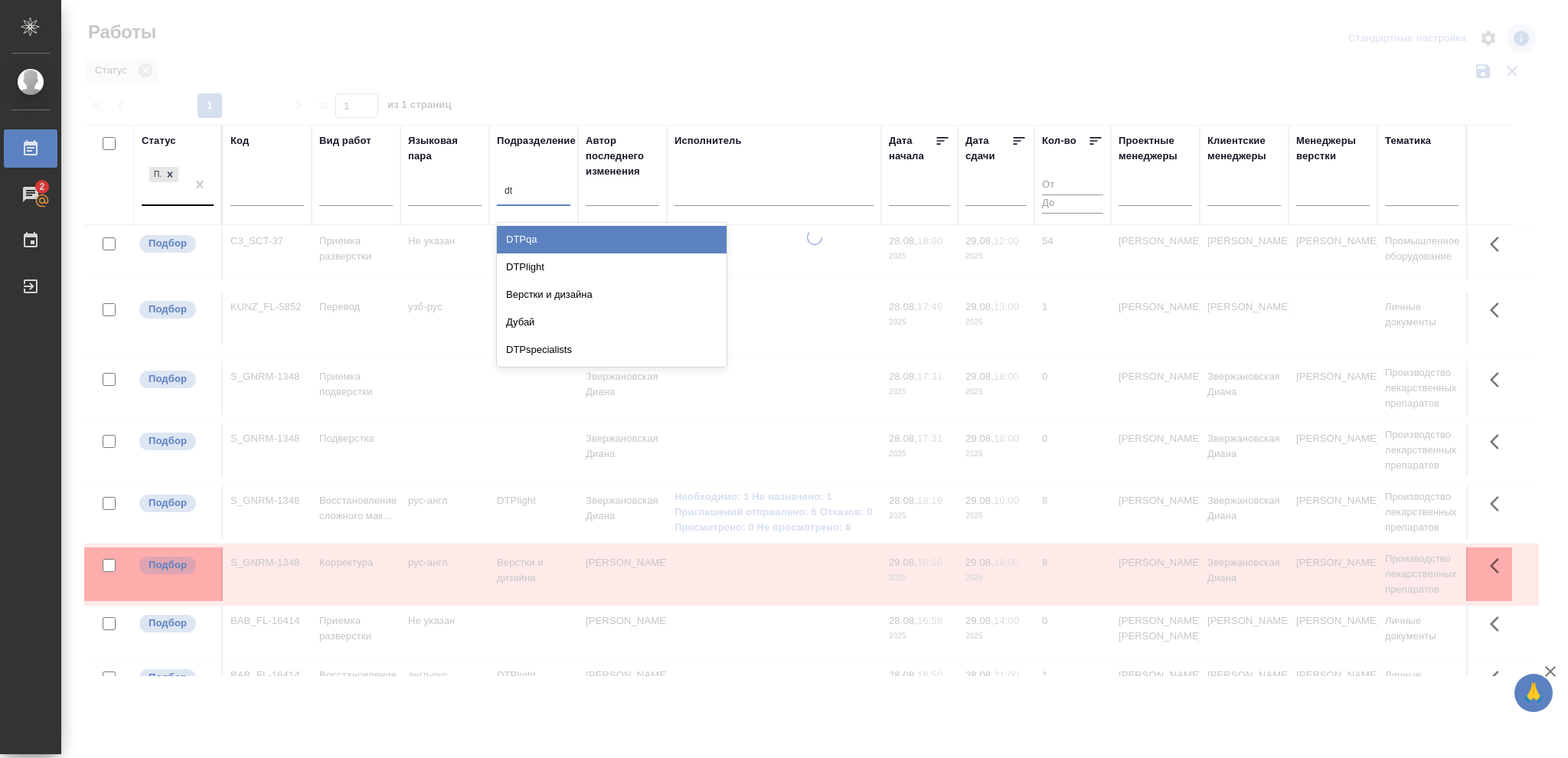
type input "d"
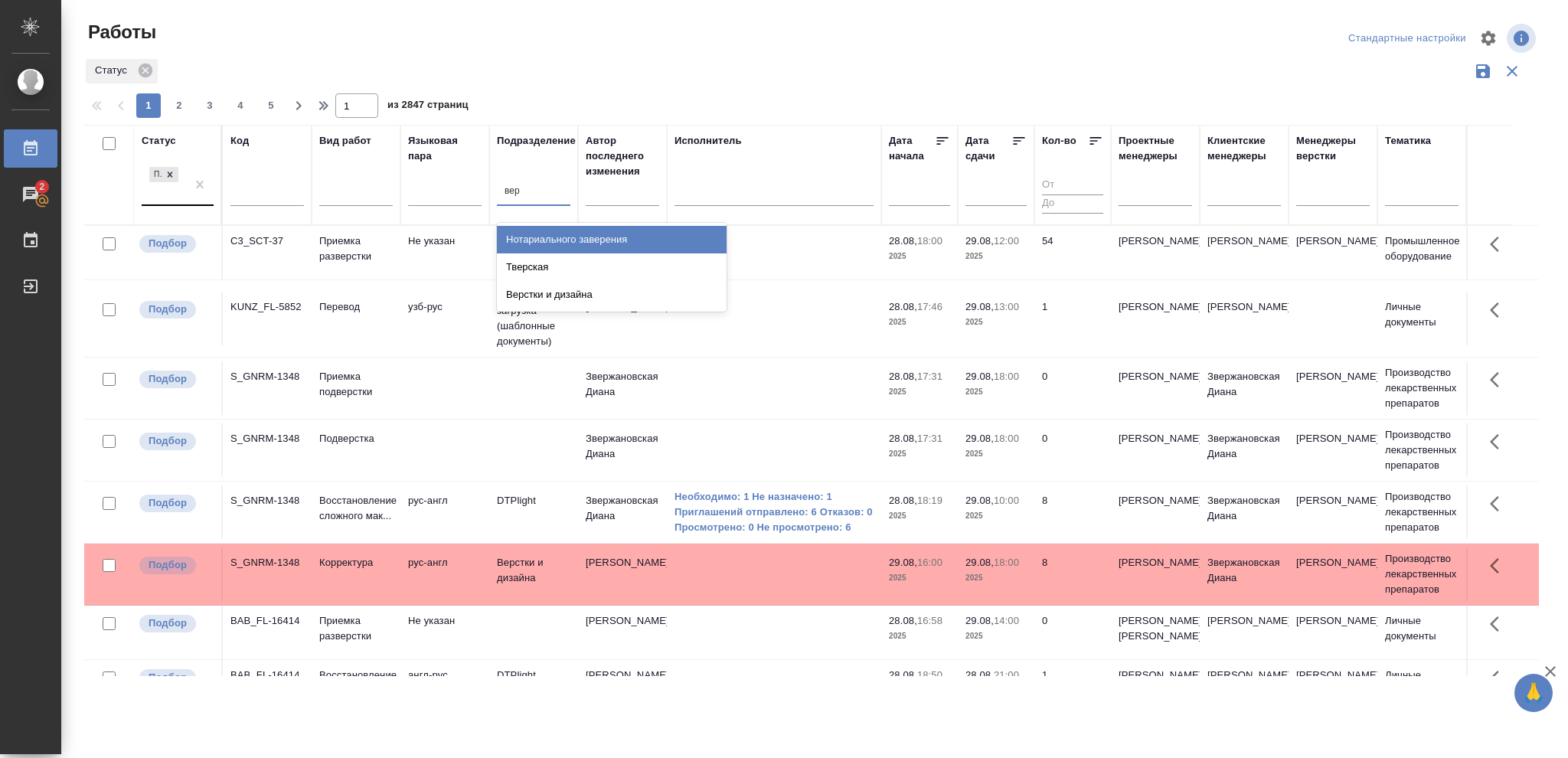
type input "верс"
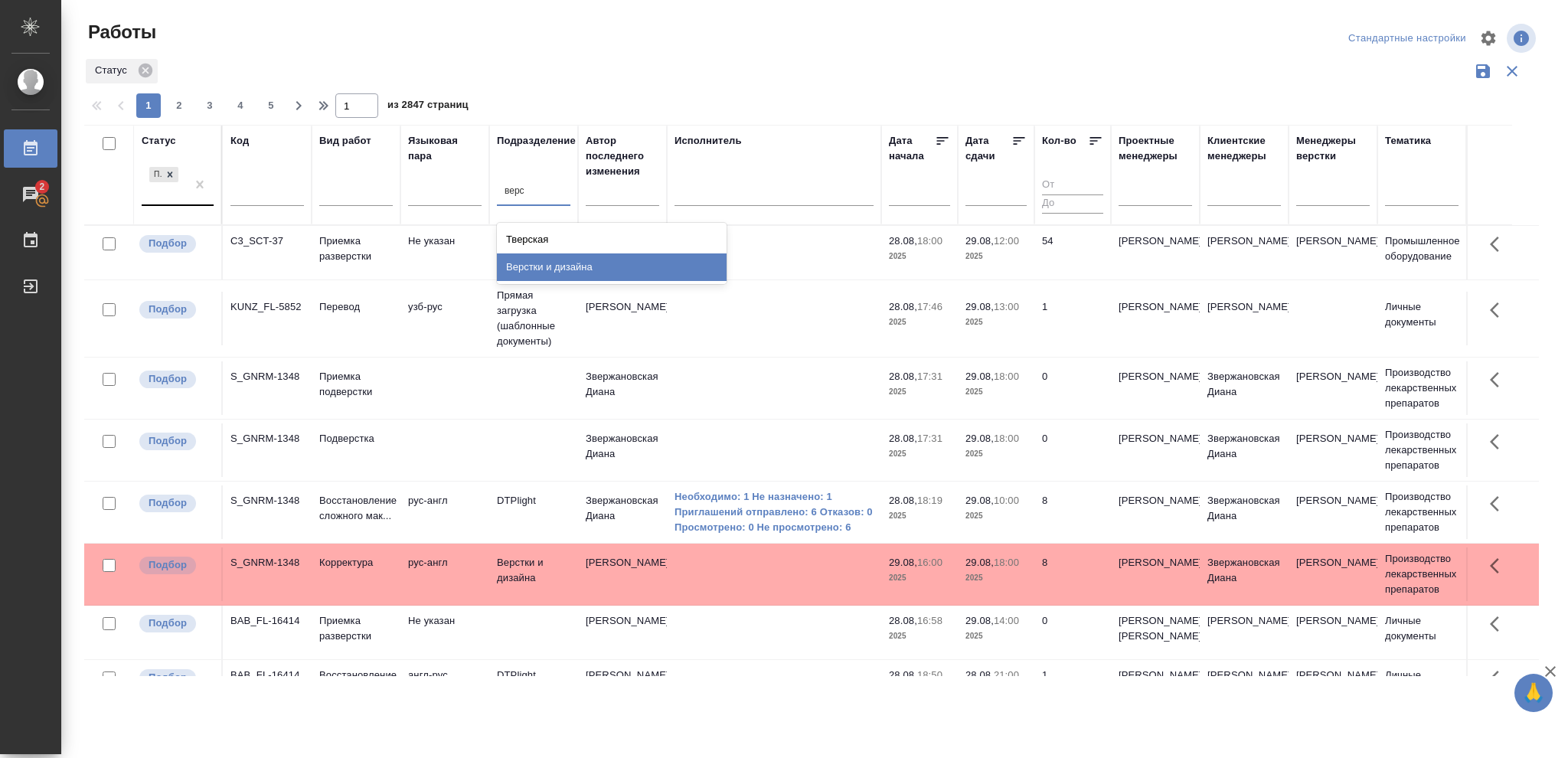
click at [582, 265] on div "Верстки и дизайна" at bounding box center [611, 266] width 229 height 27
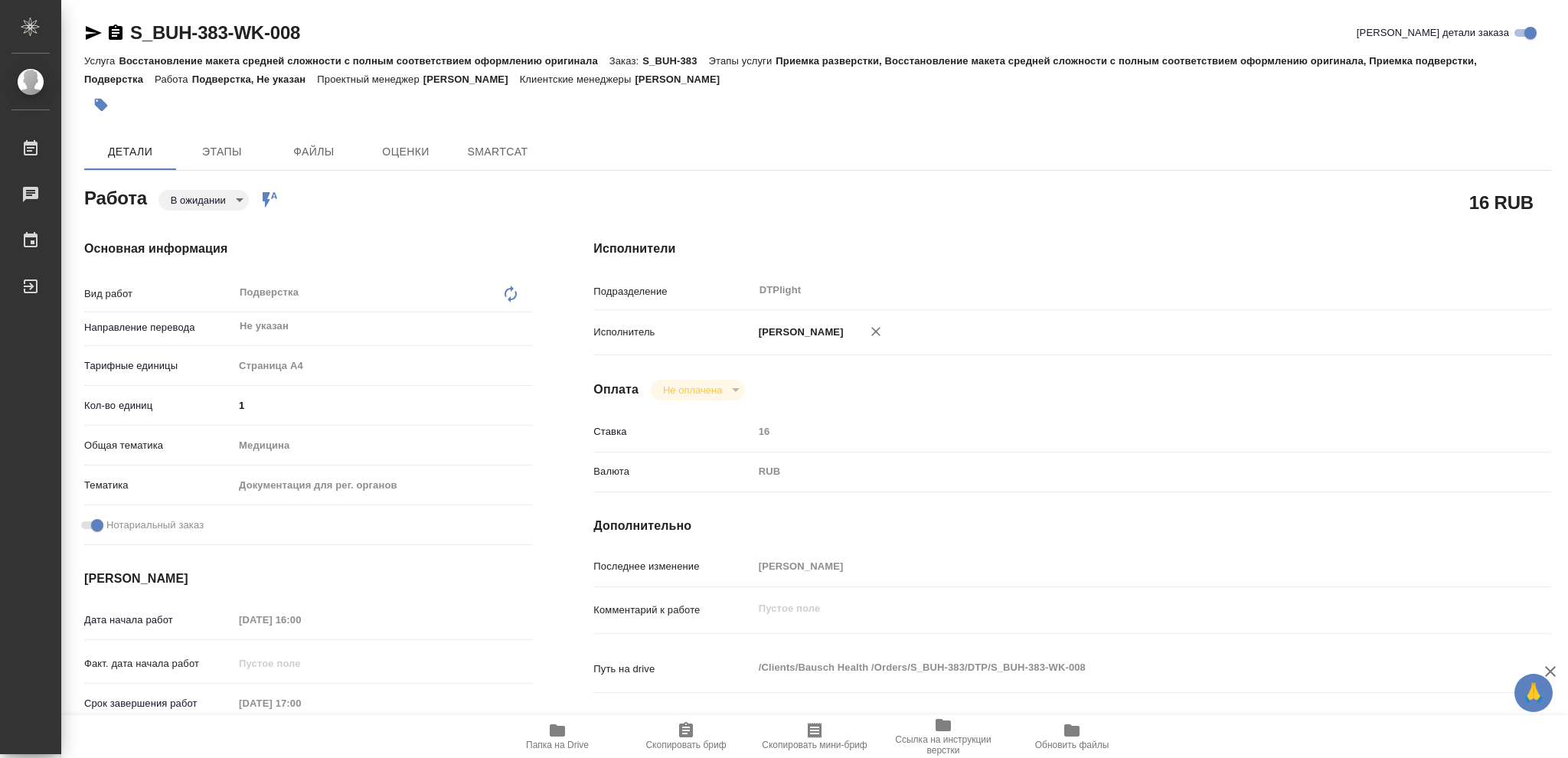
type textarea "x"
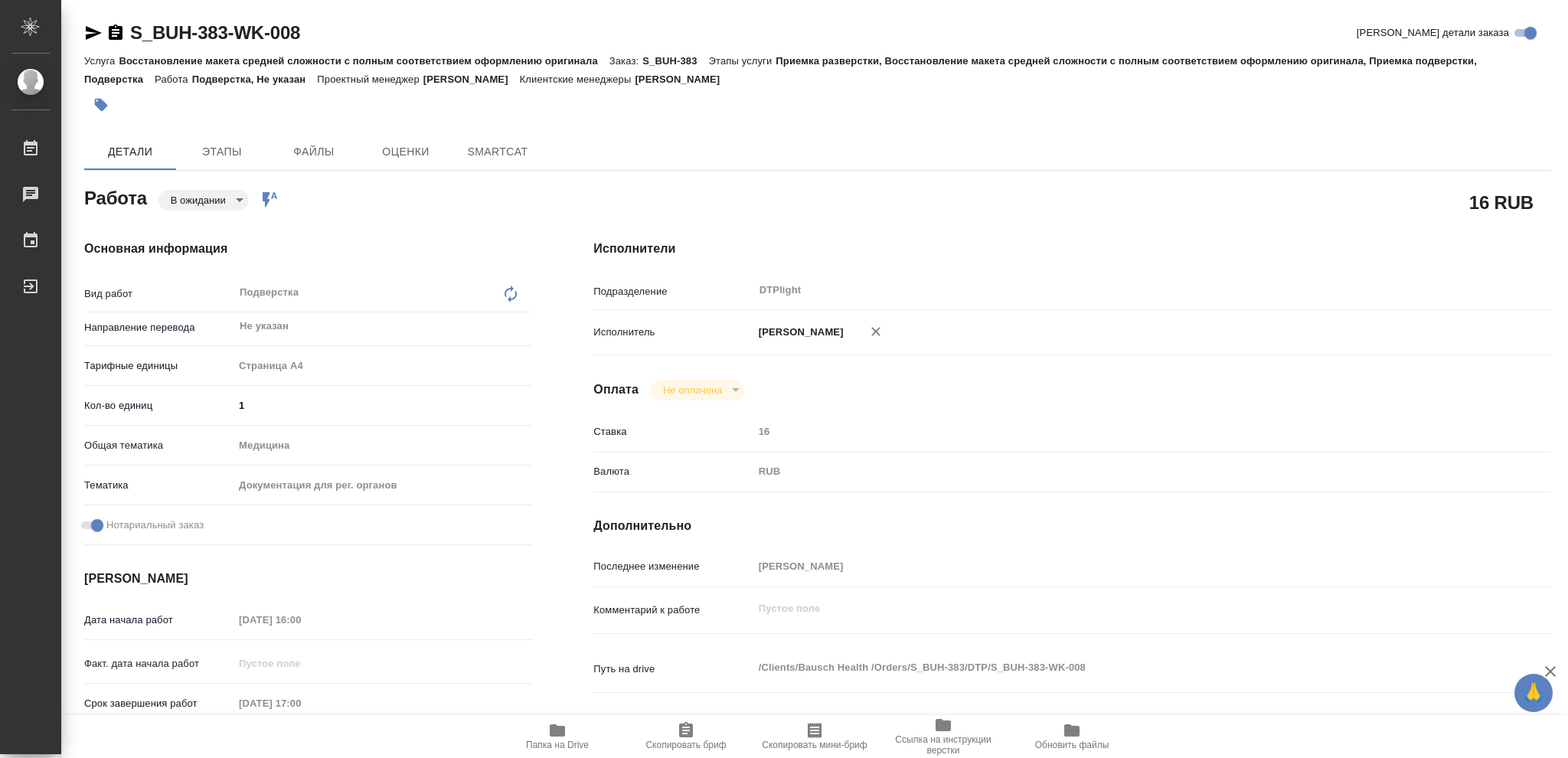
type textarea "x"
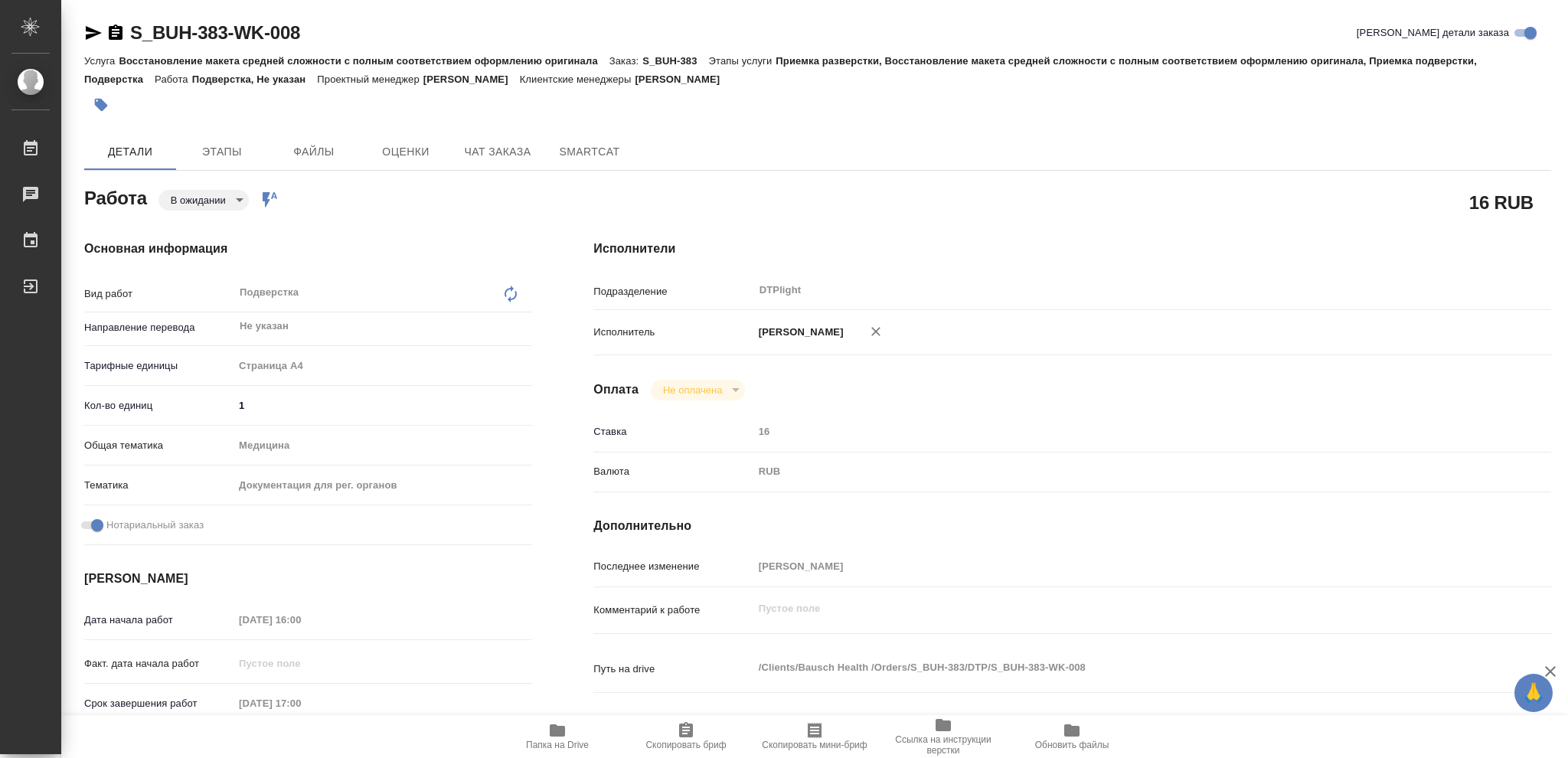
type textarea "x"
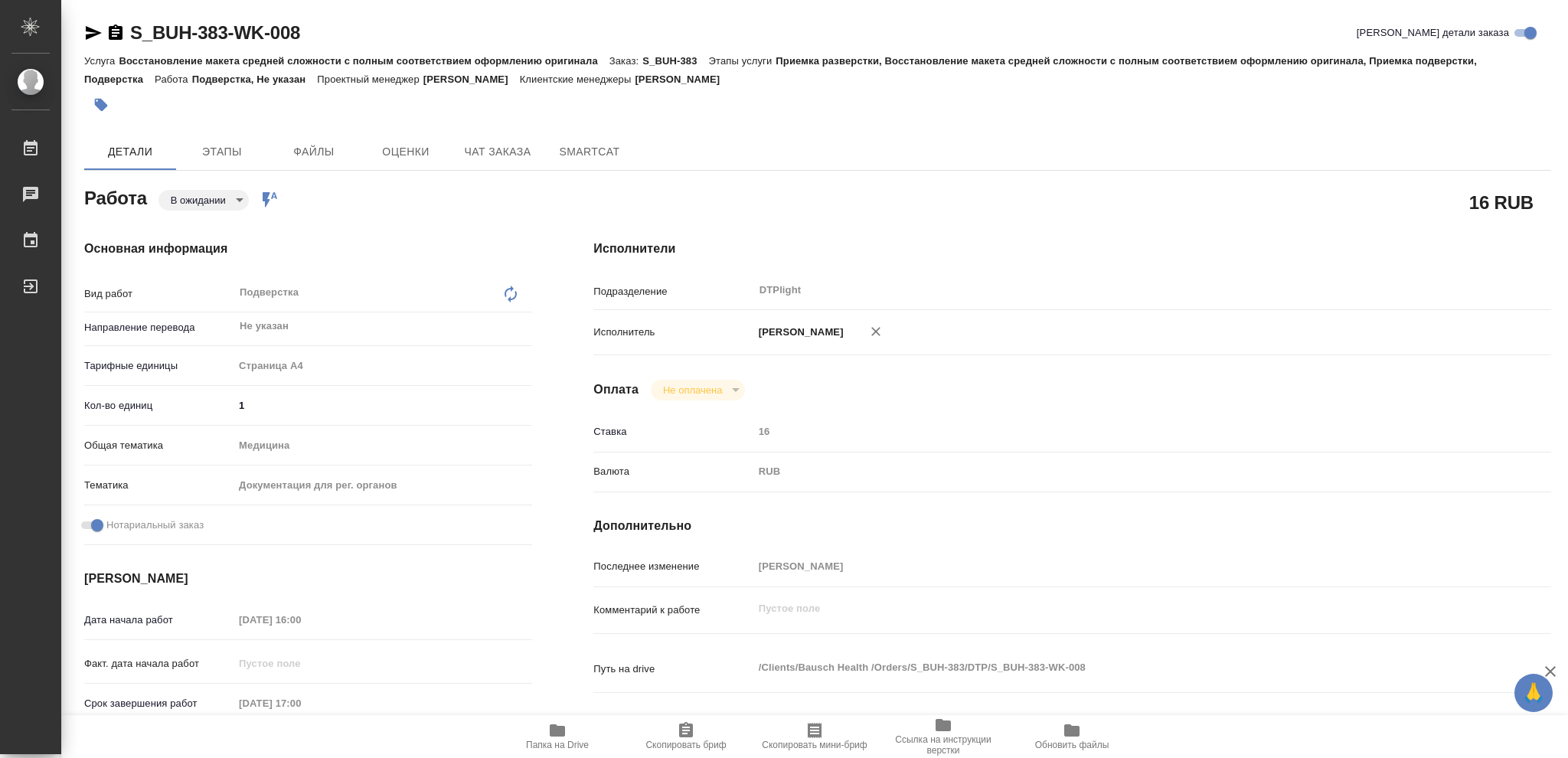
type textarea "x"
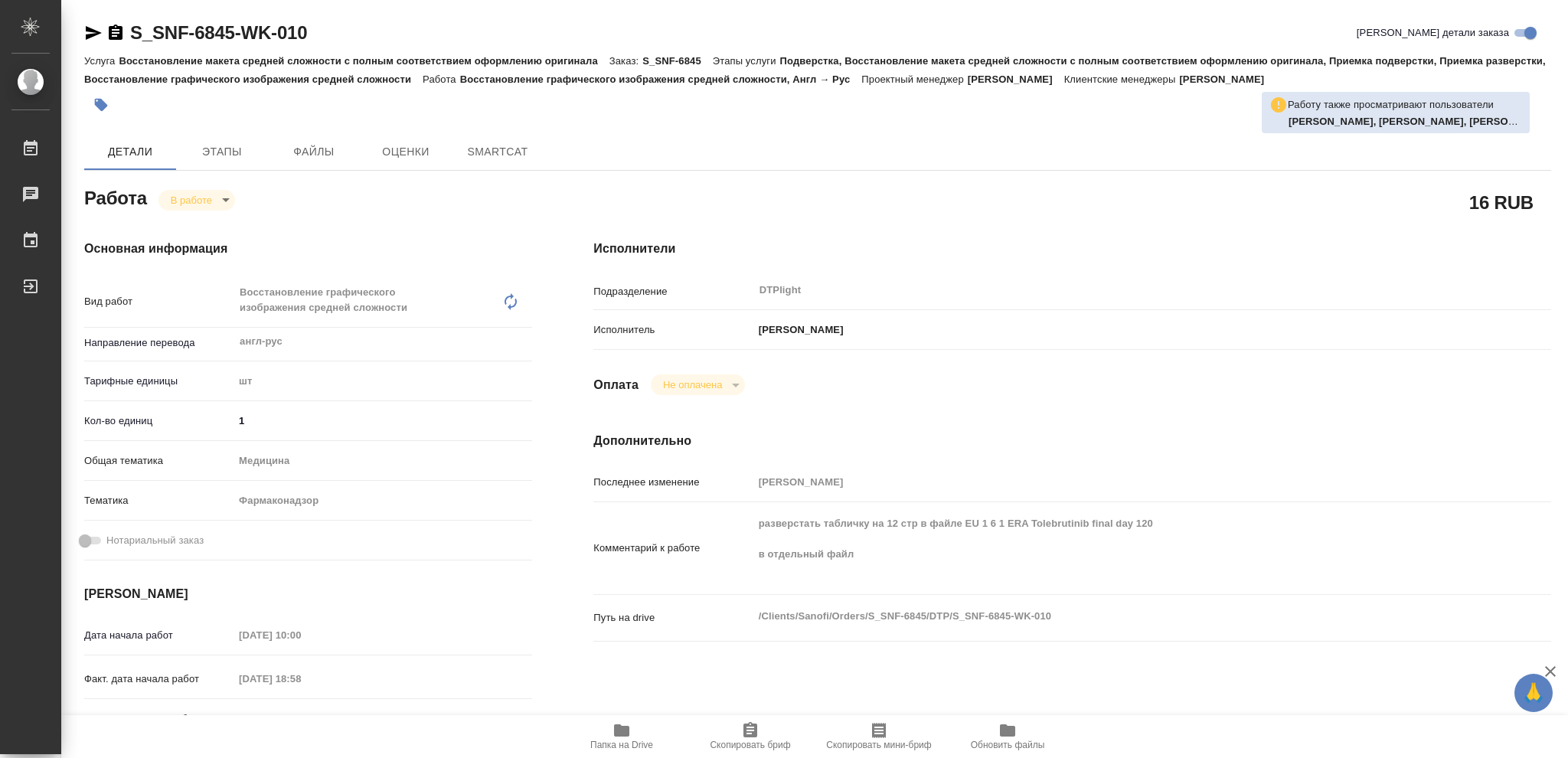
type textarea "x"
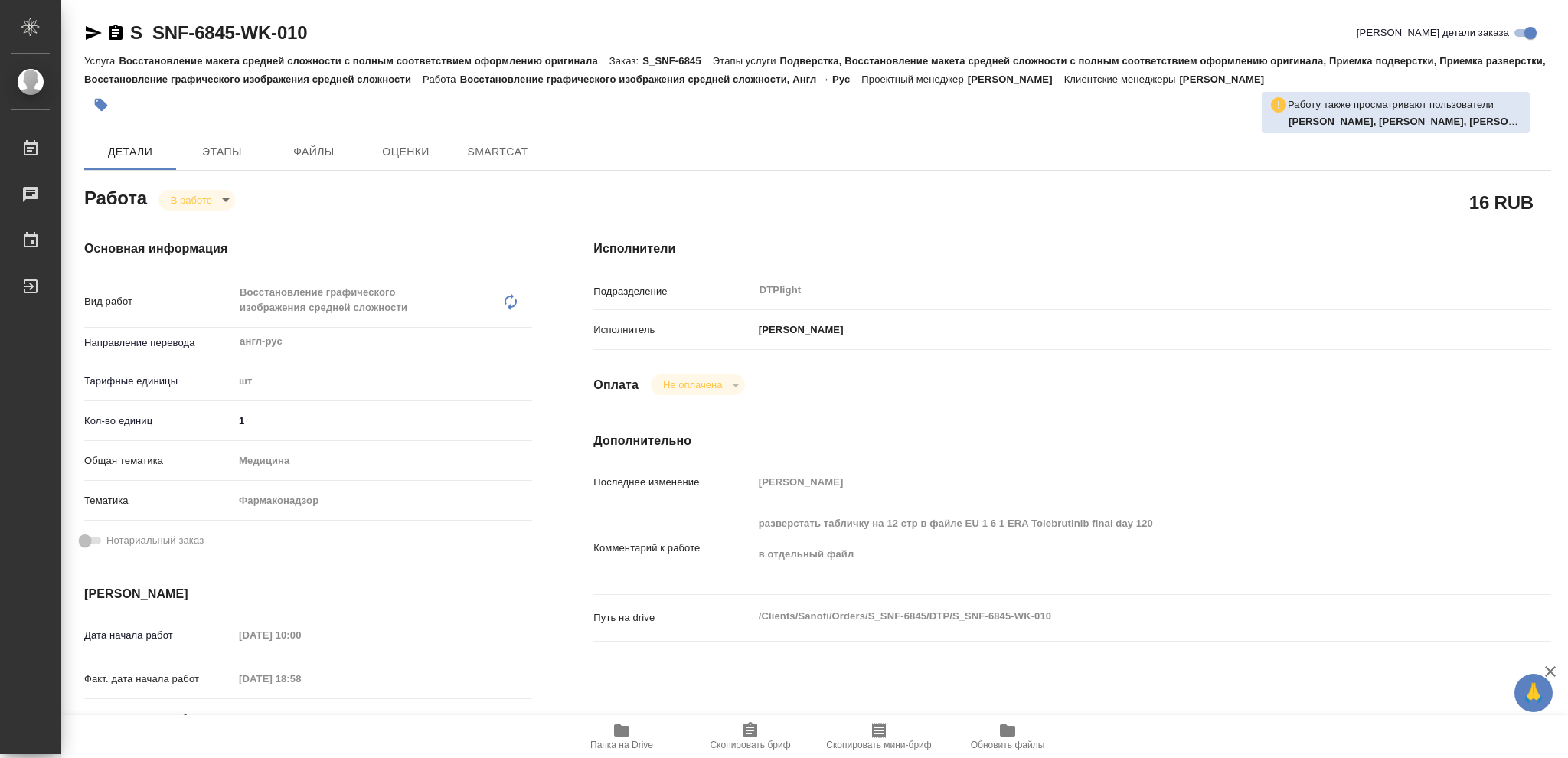
type textarea "x"
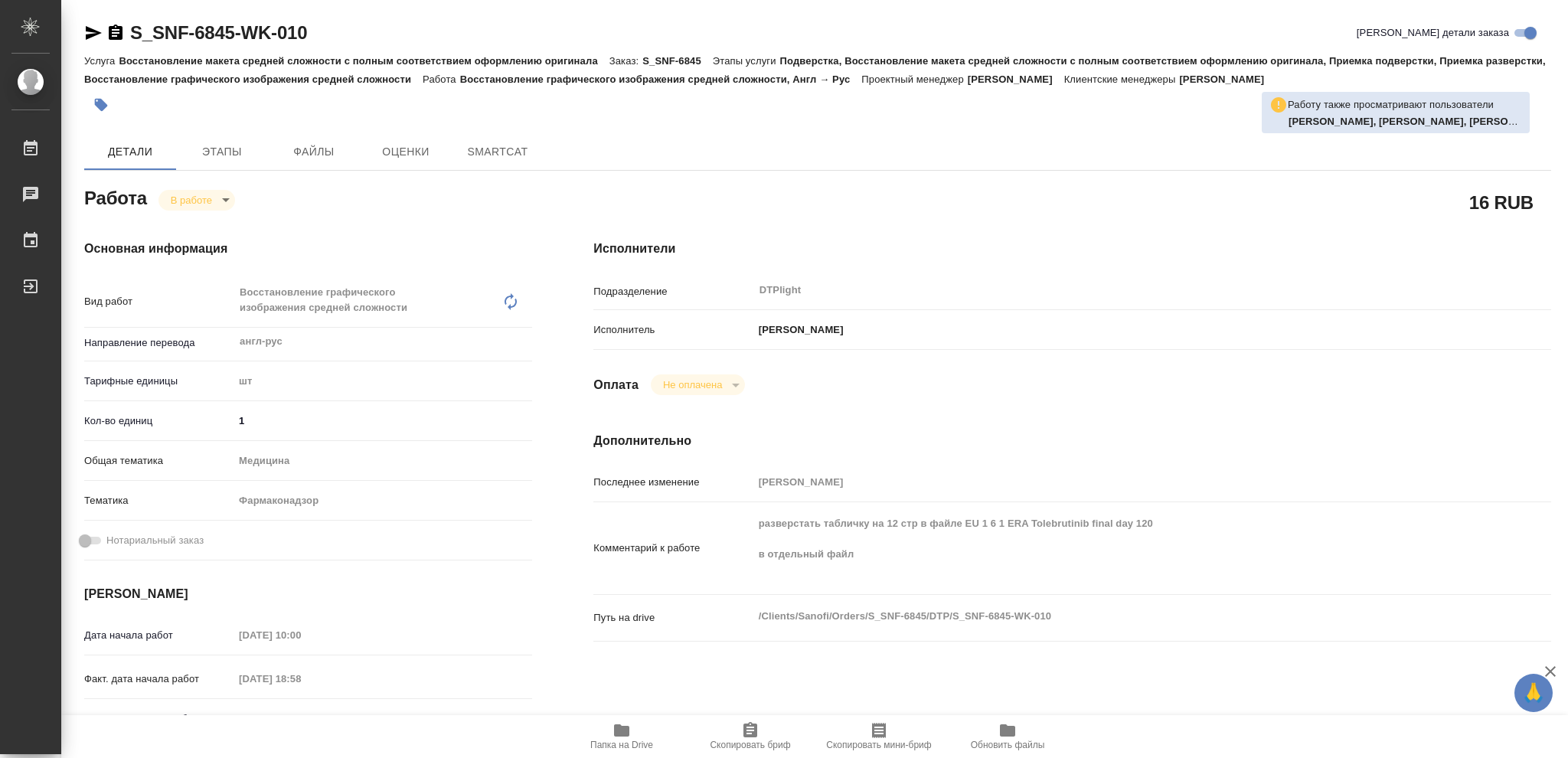
type textarea "x"
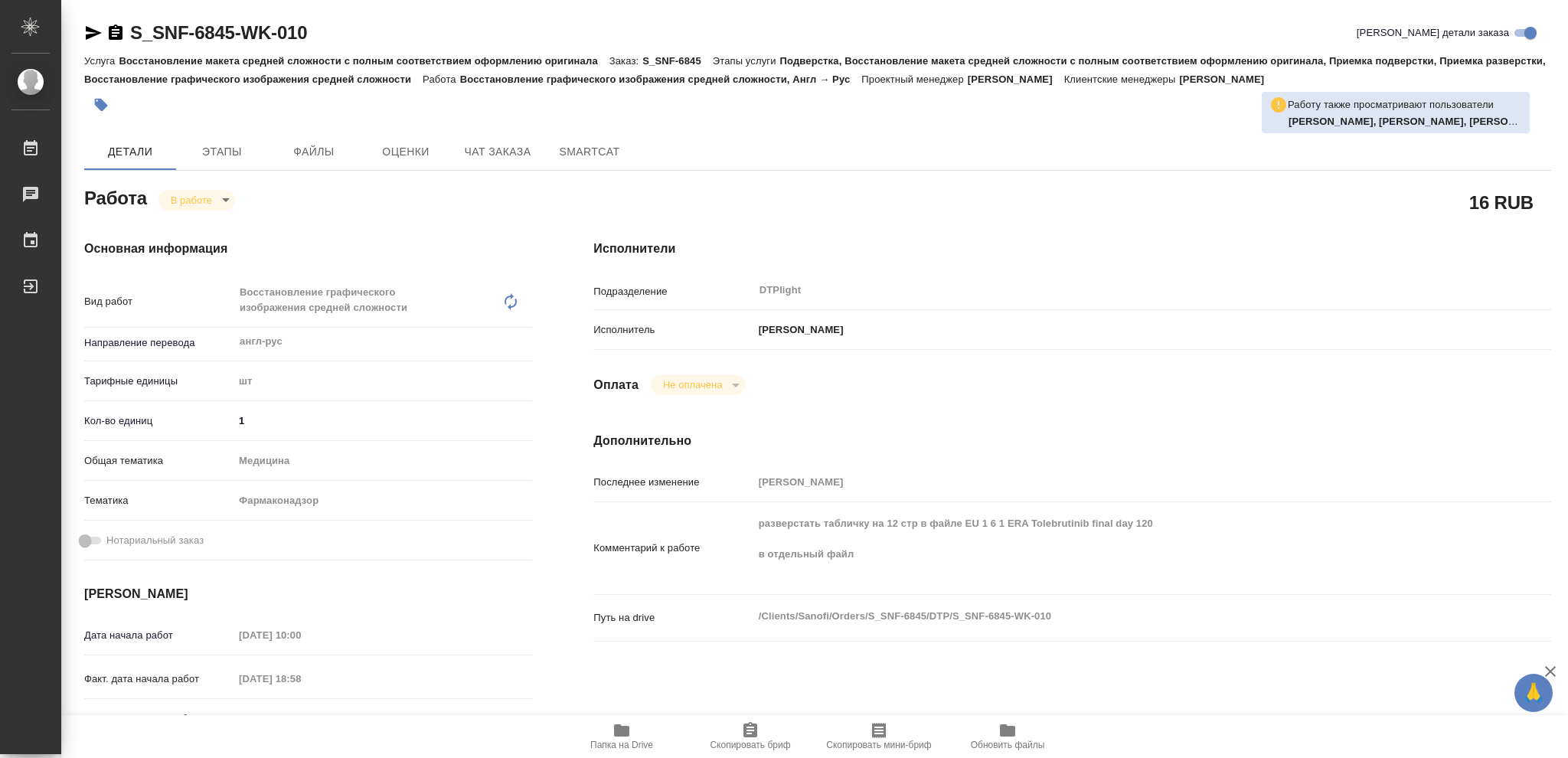
type textarea "x"
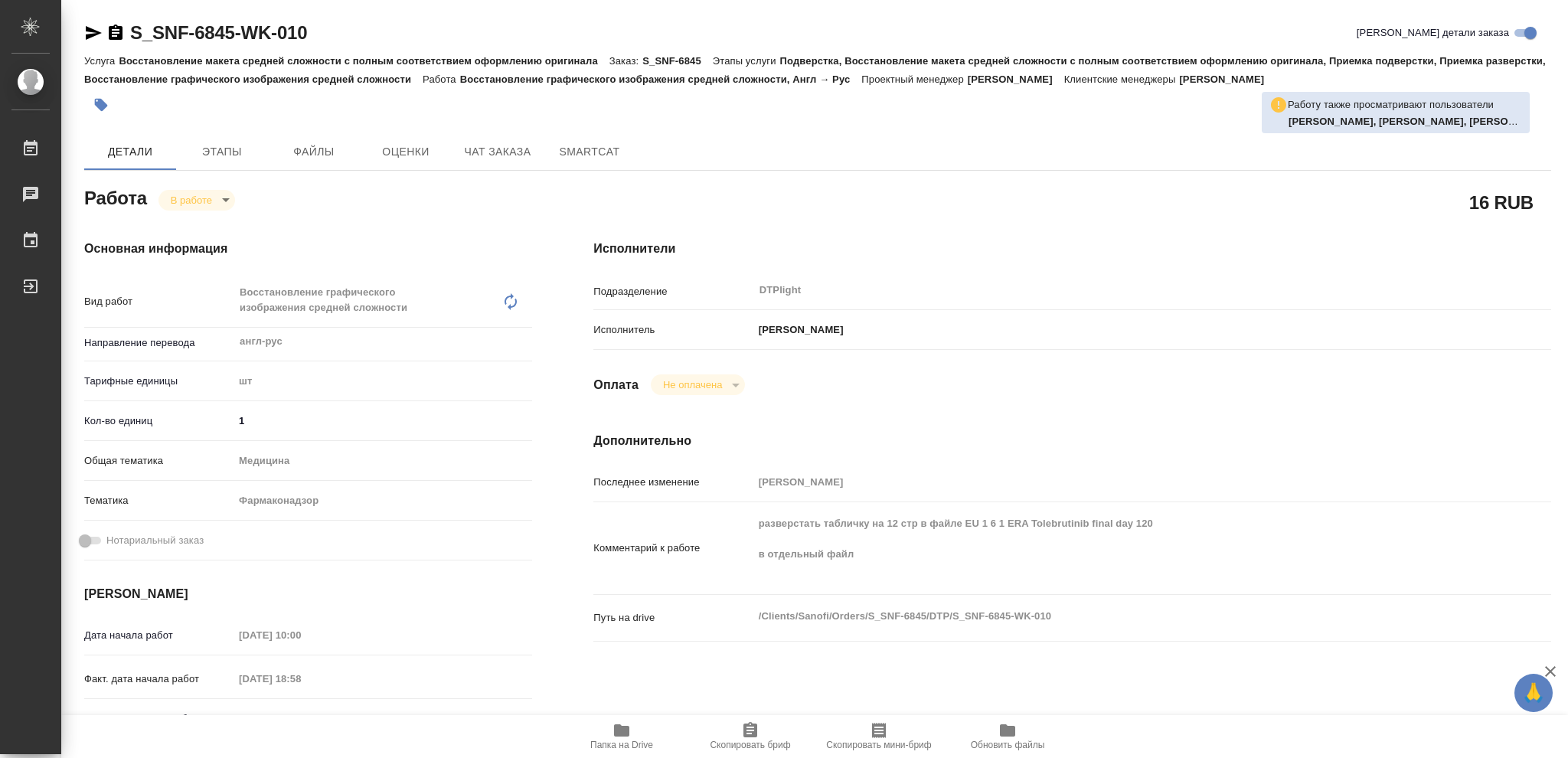
type textarea "x"
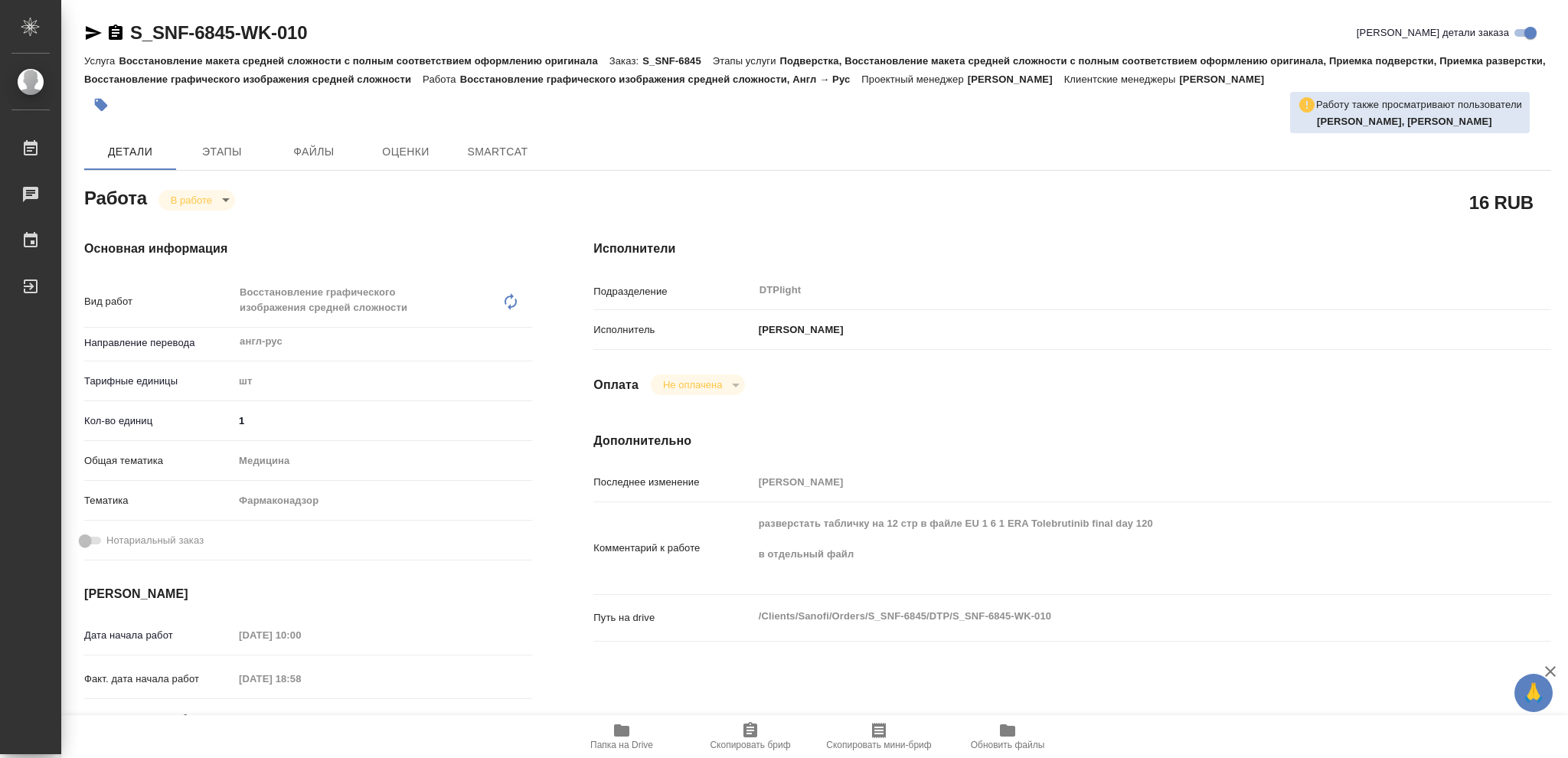
type textarea "x"
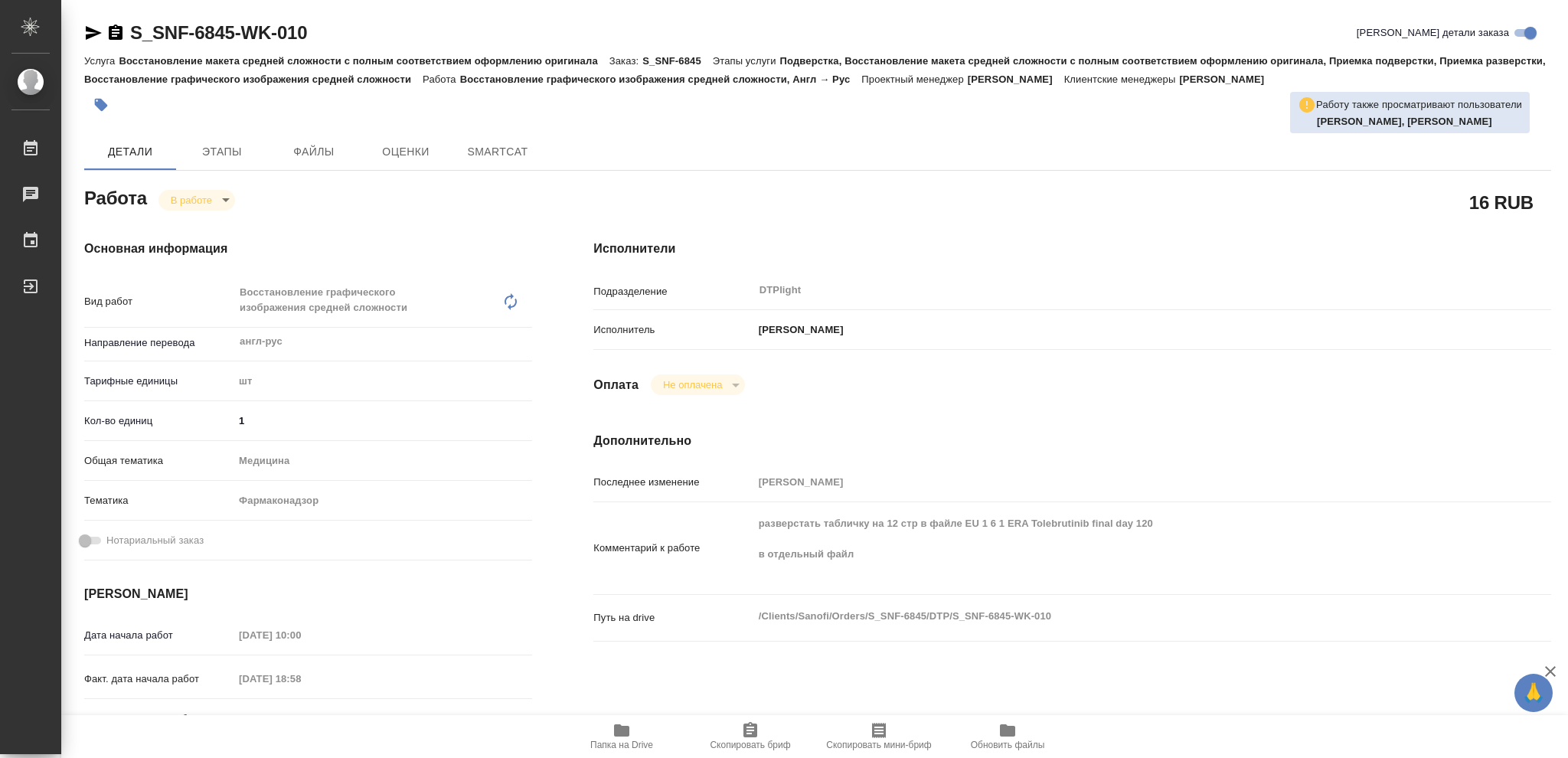
type textarea "x"
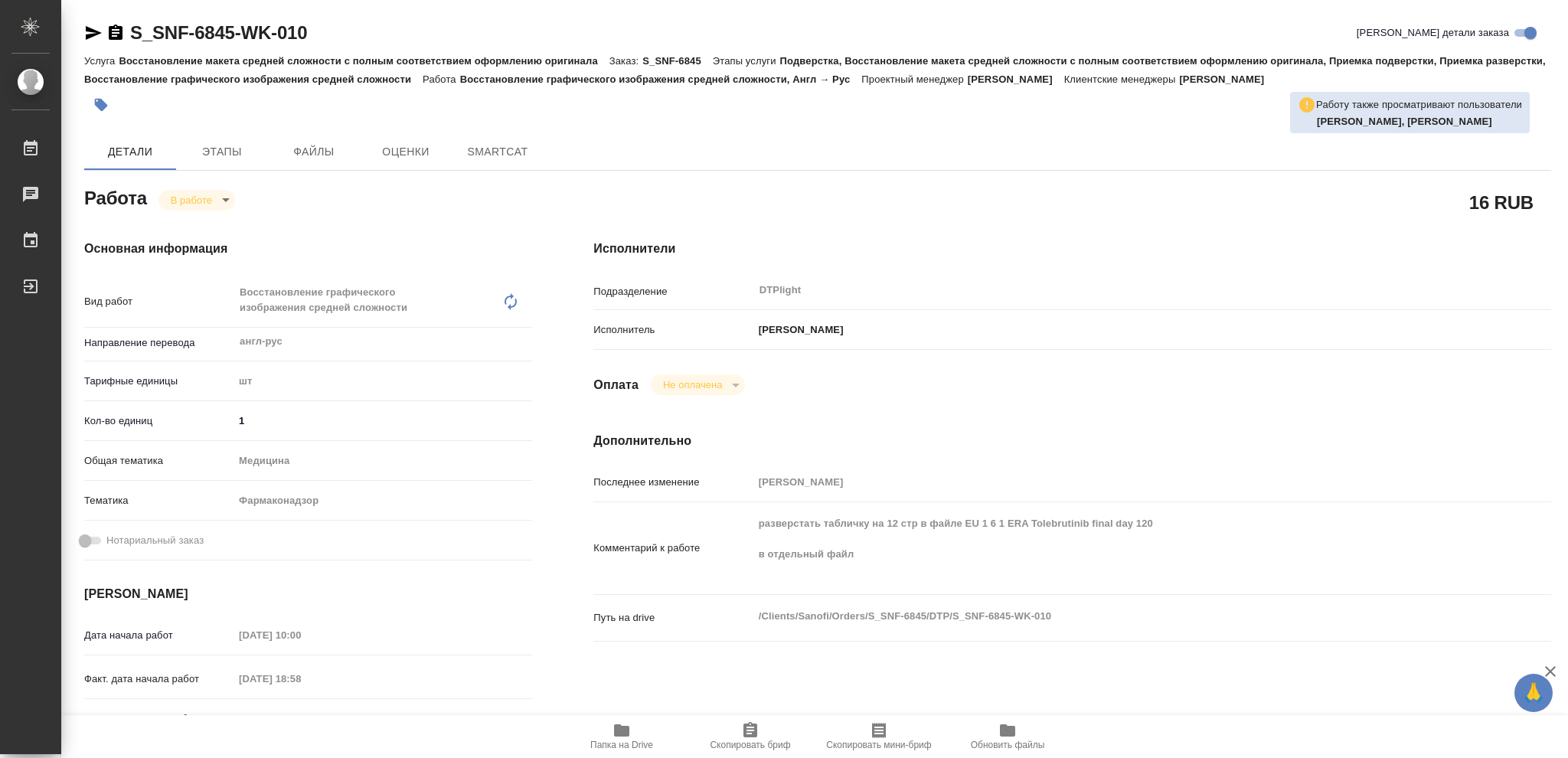
type textarea "x"
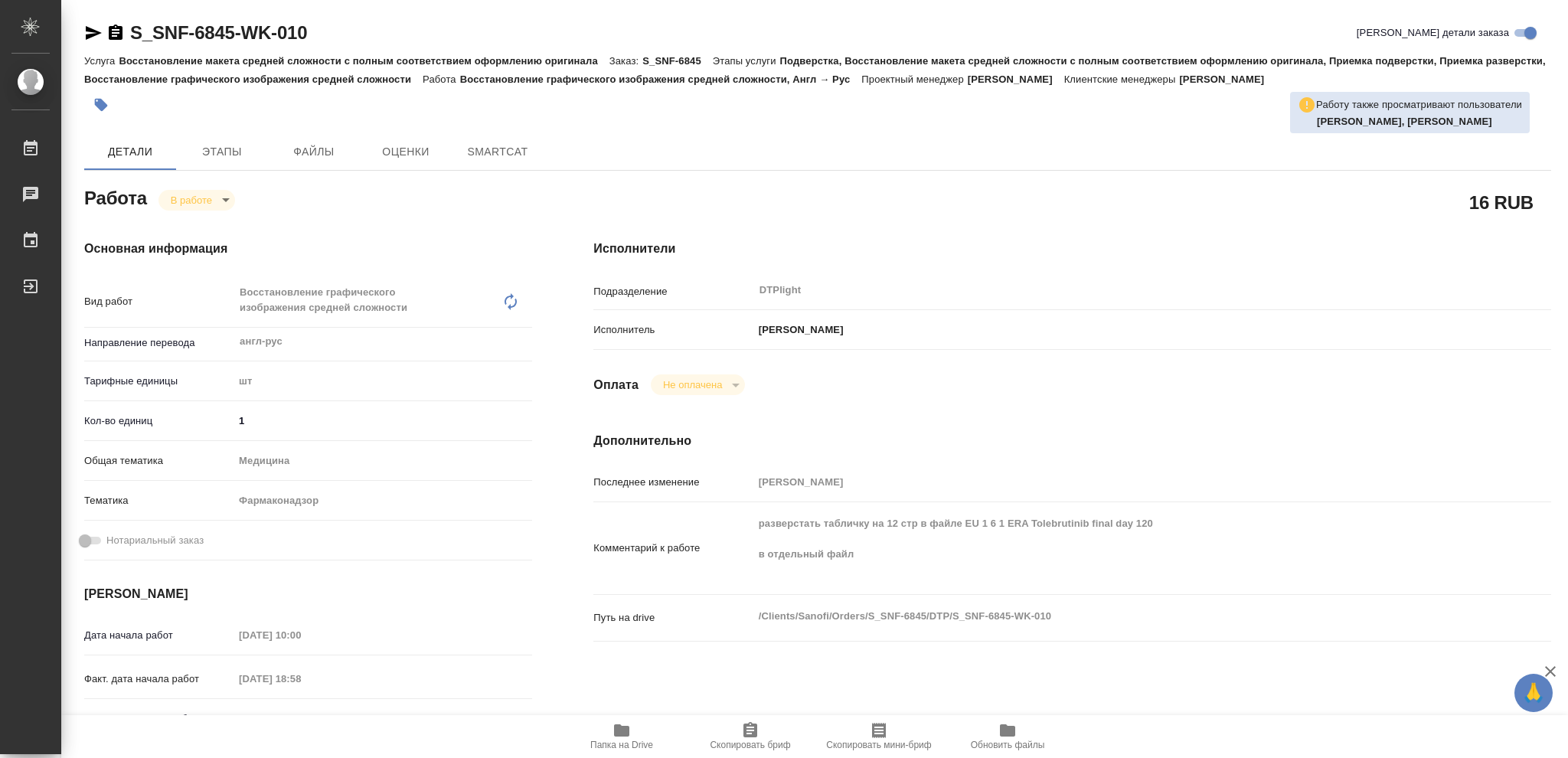
type textarea "x"
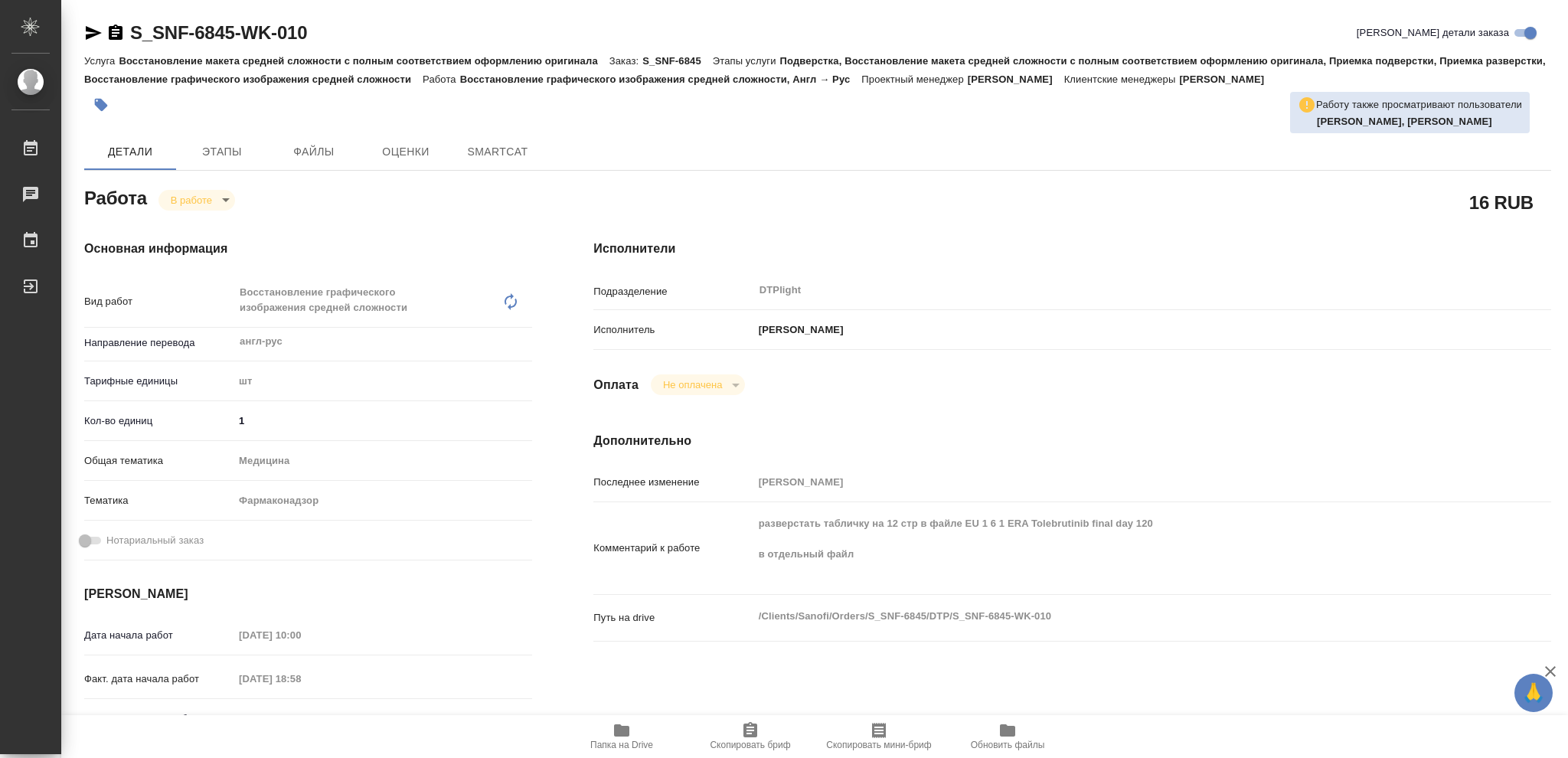
type textarea "x"
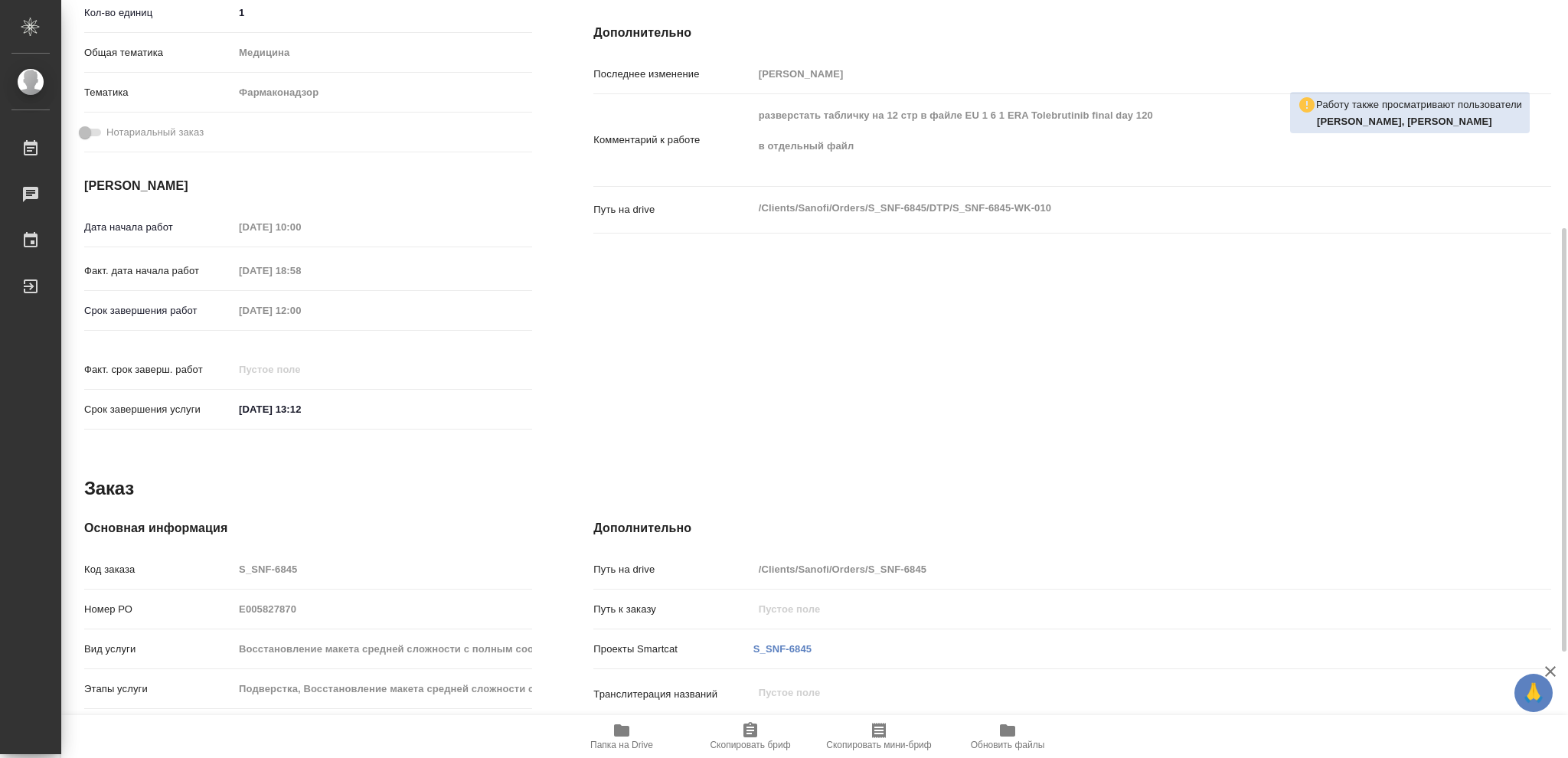
scroll to position [598, 0]
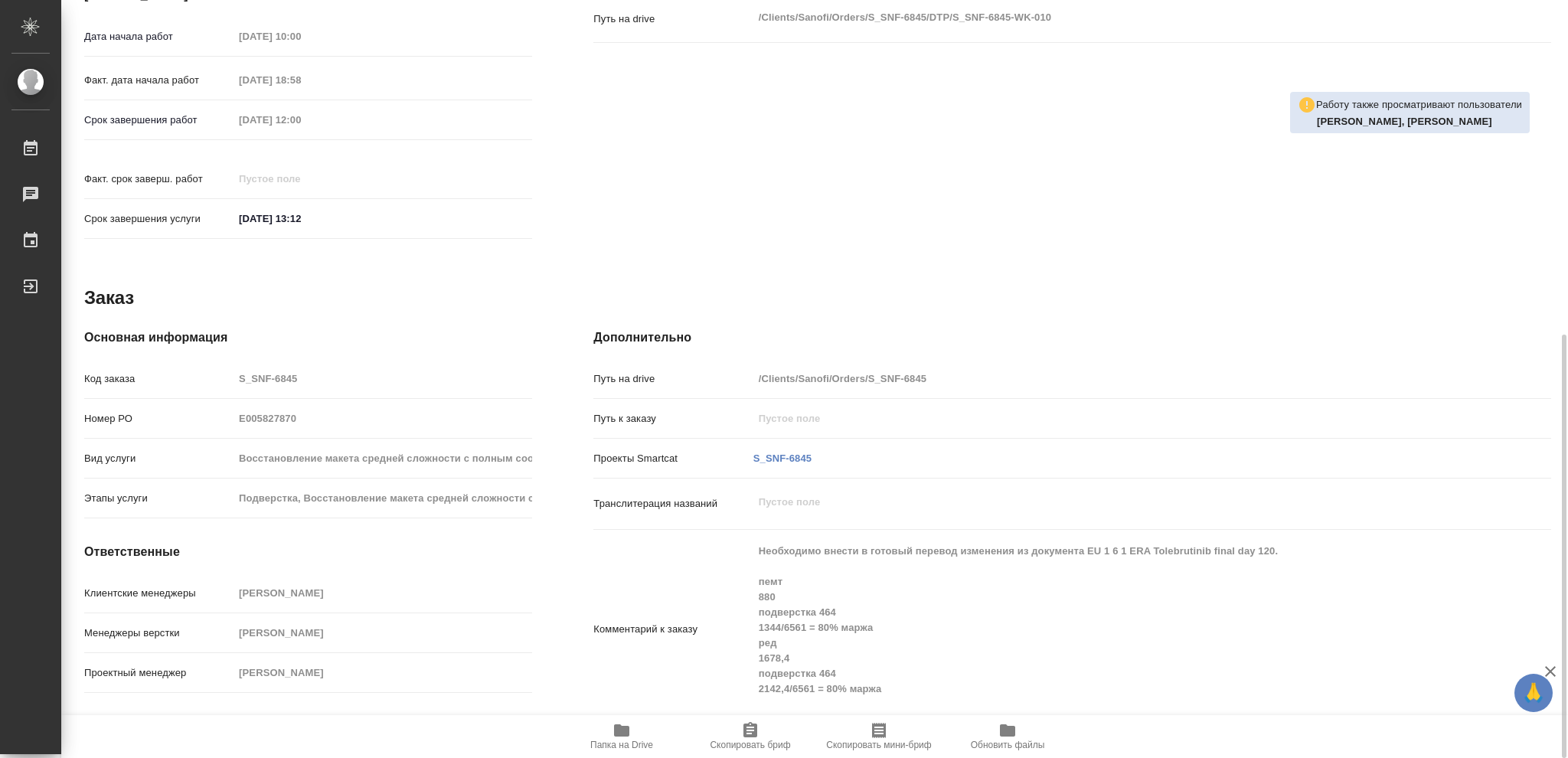
type textarea "x"
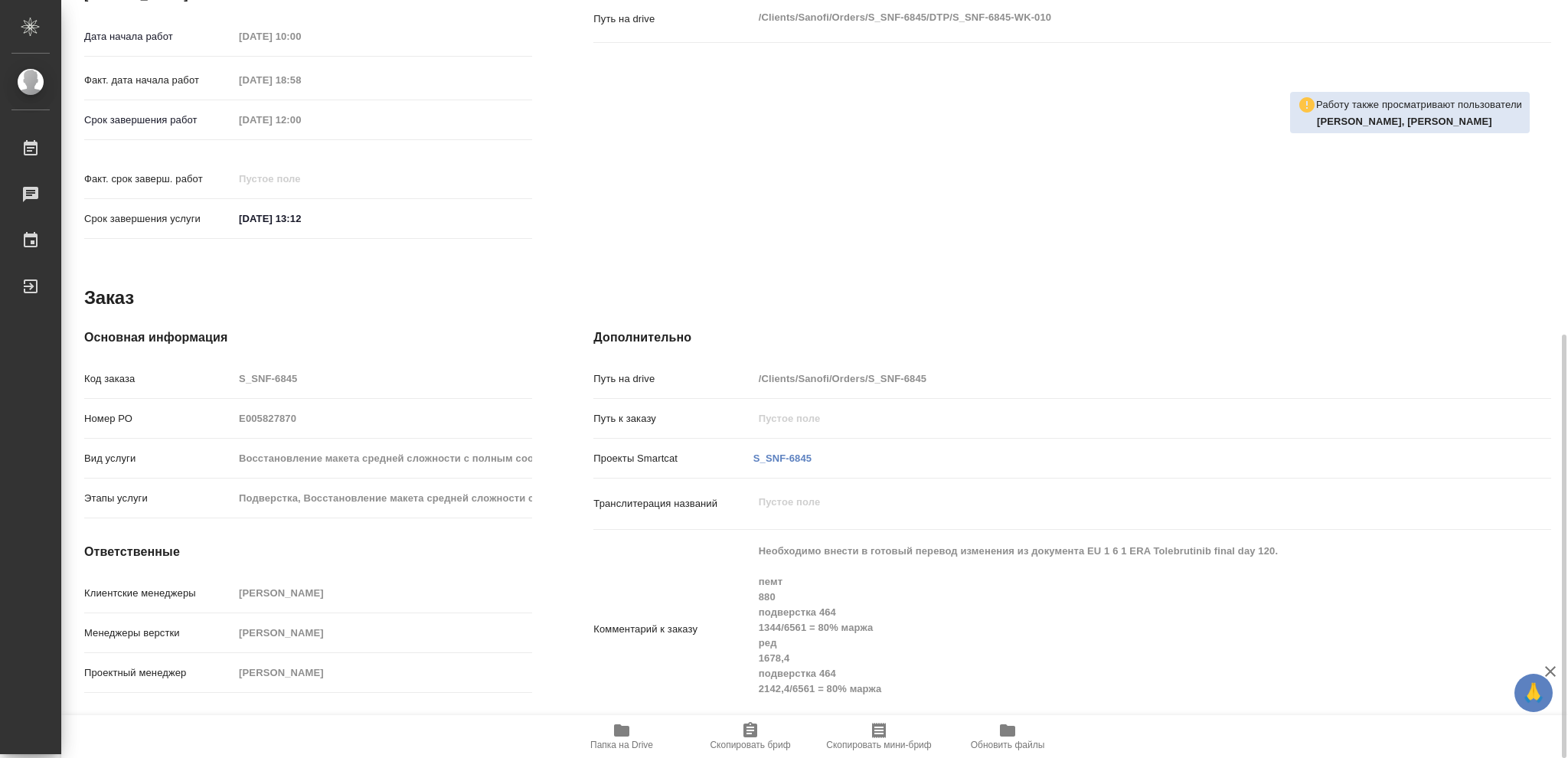
type textarea "x"
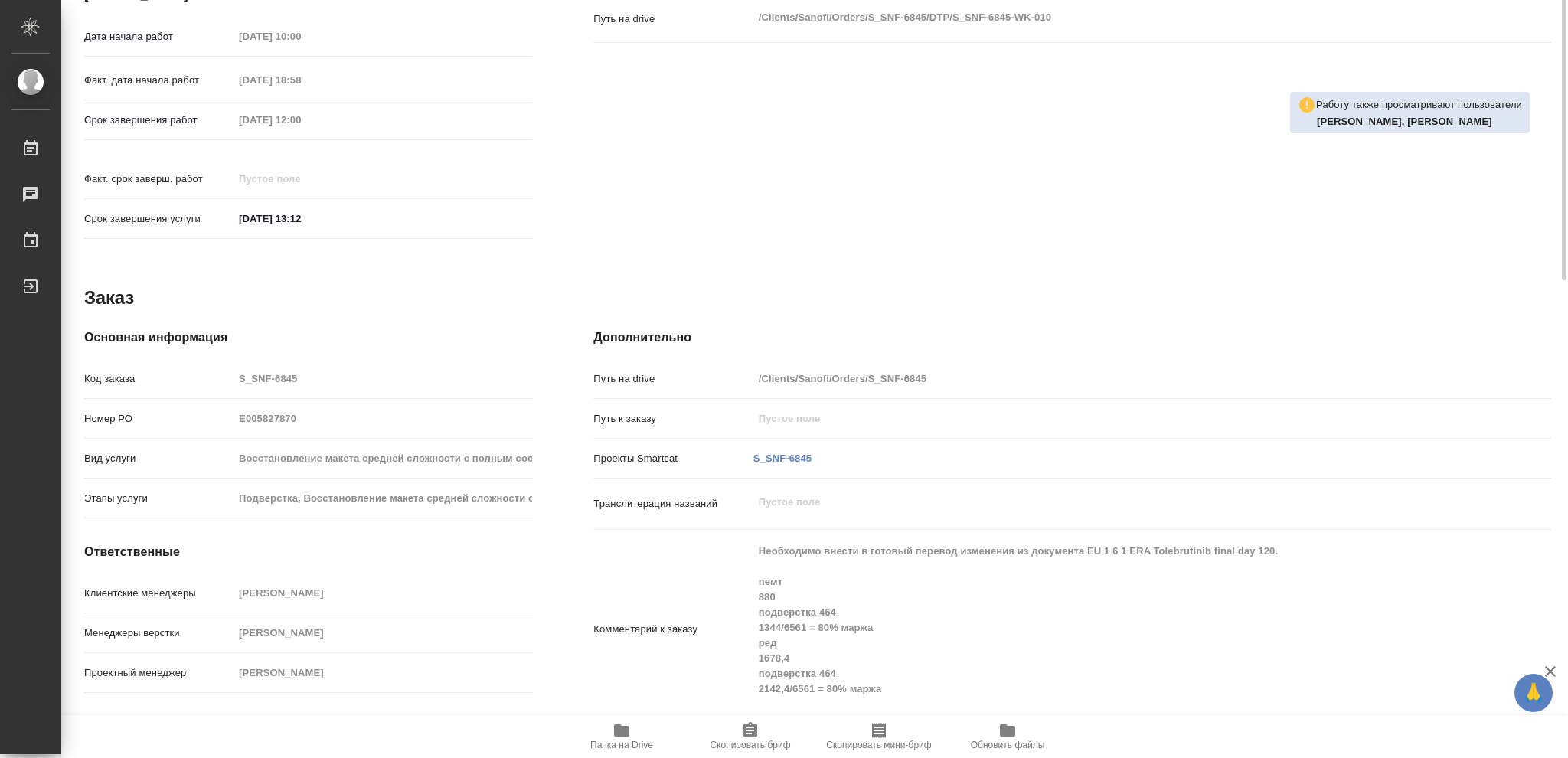
scroll to position [191, 0]
